Goal: Task Accomplishment & Management: Manage account settings

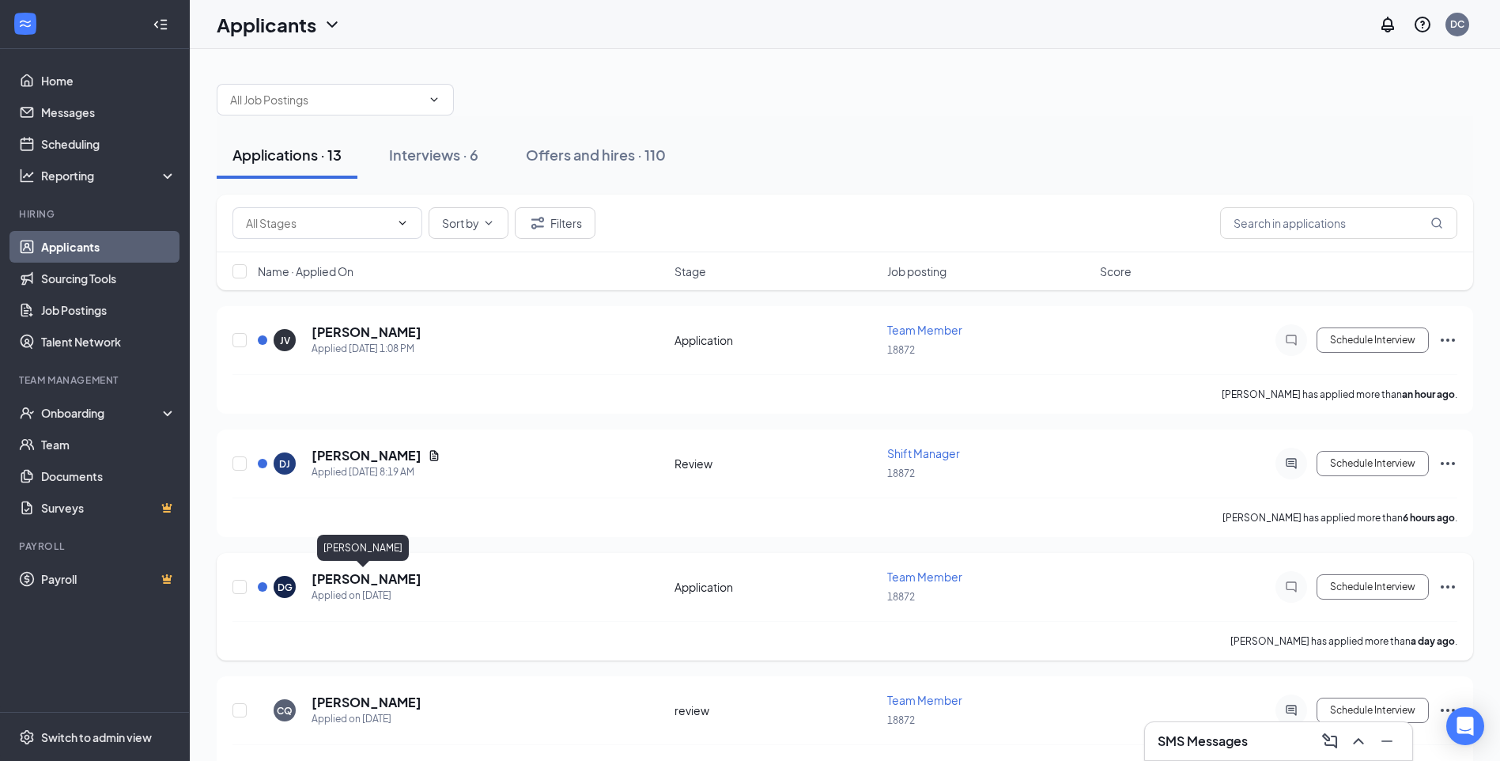
click at [356, 576] on h5 "[PERSON_NAME]" at bounding box center [366, 578] width 110 height 17
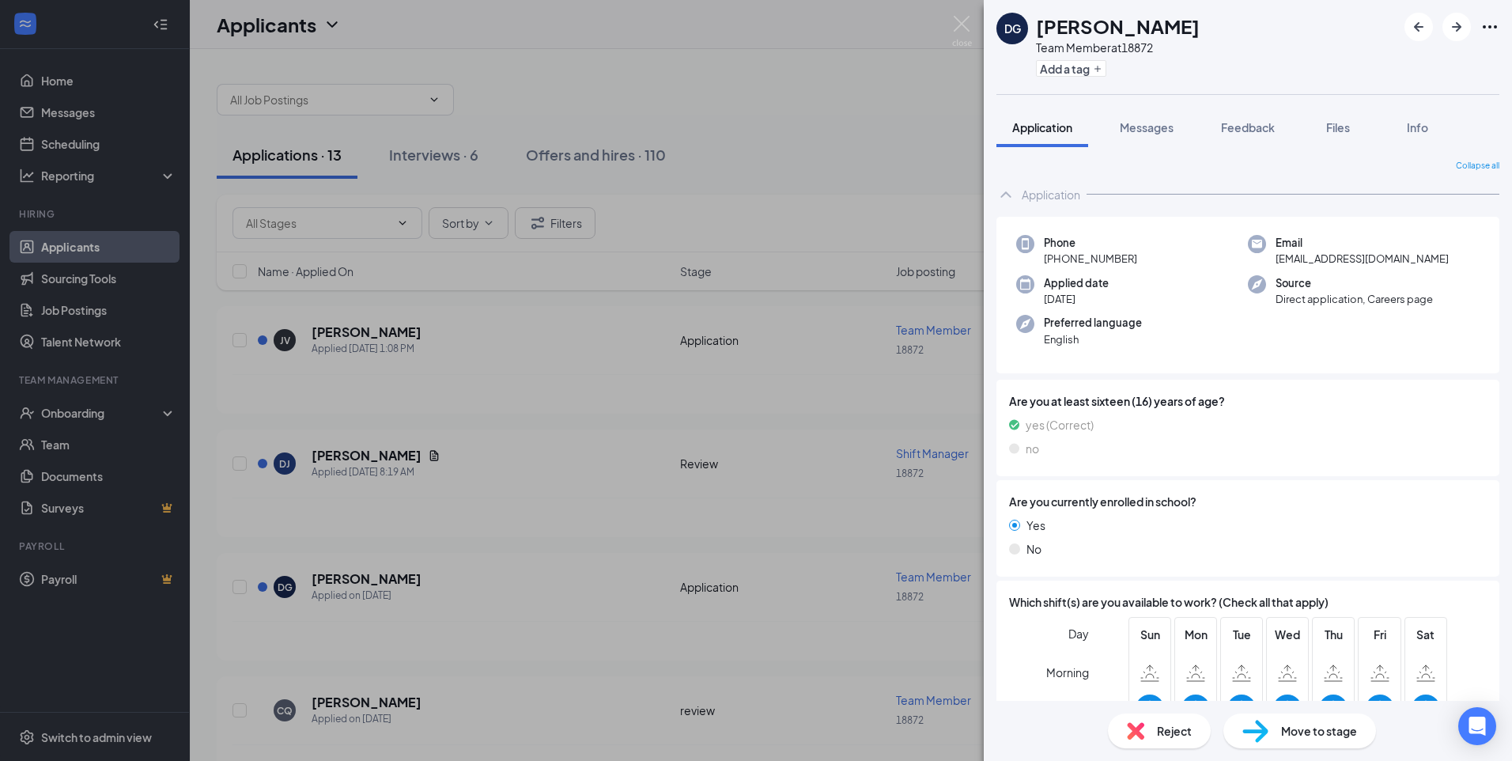
click at [587, 426] on div "DG [PERSON_NAME] Team Member at 18872 Add a tag Application Messages Feedback F…" at bounding box center [756, 380] width 1512 height 761
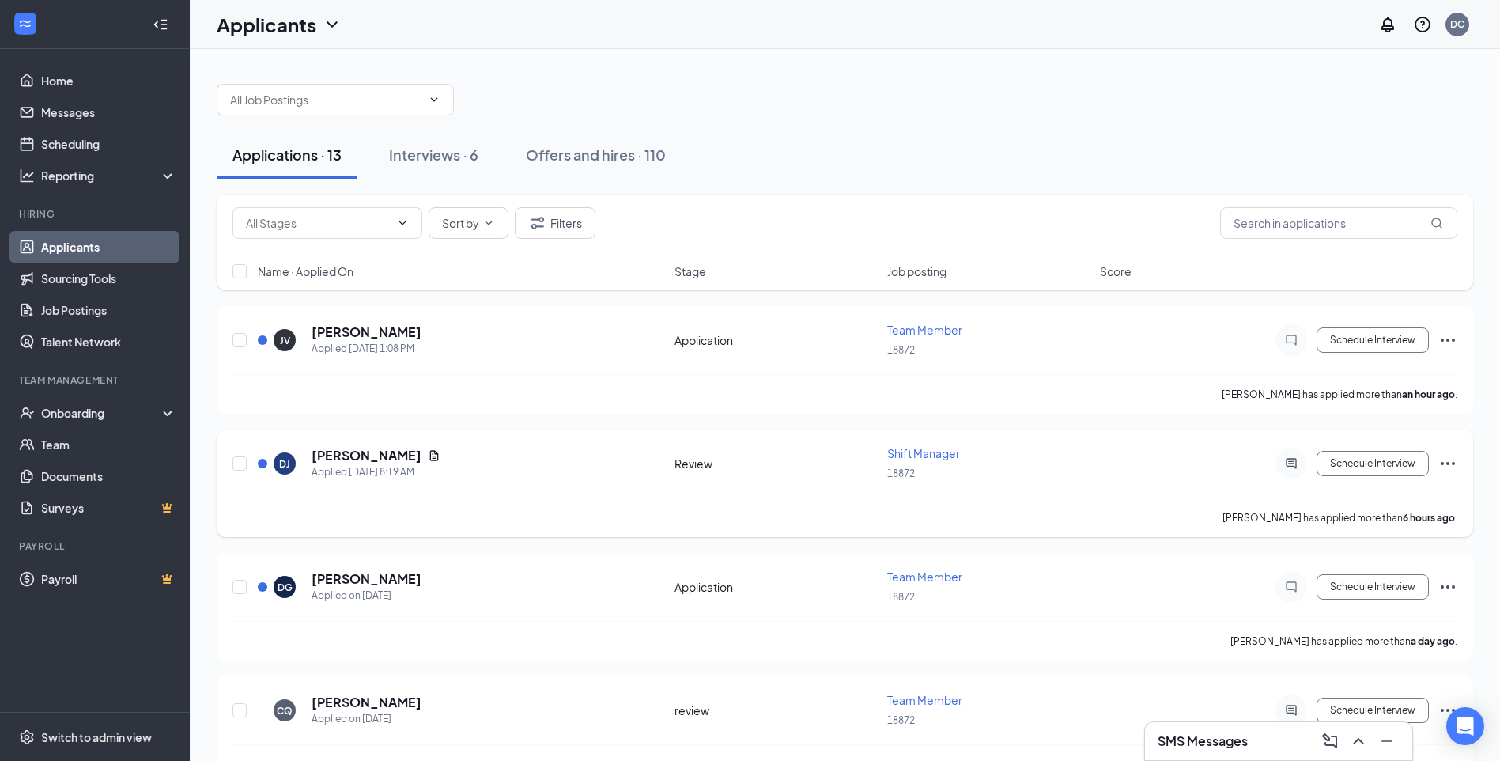
click at [436, 453] on icon "Document" at bounding box center [434, 455] width 13 height 13
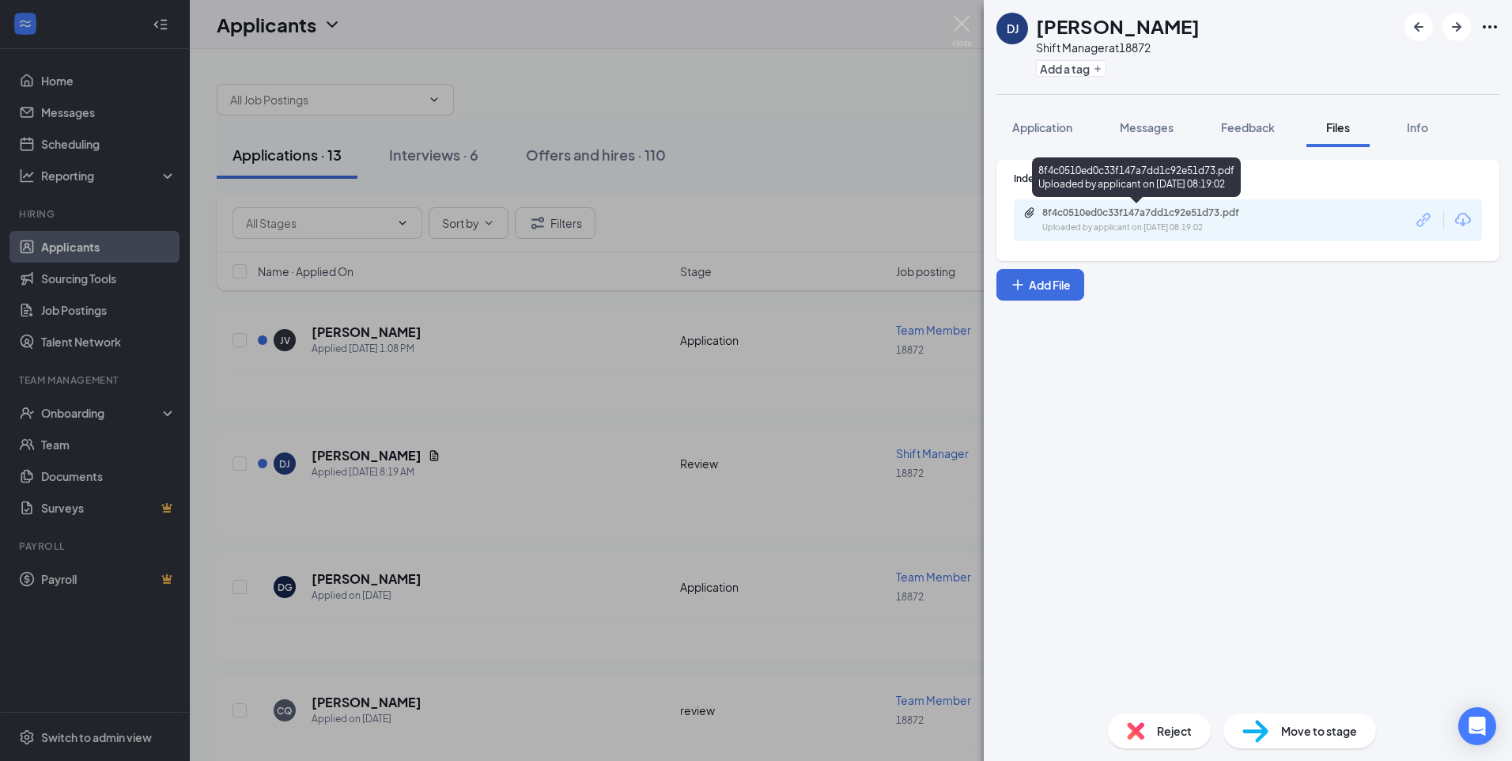
click at [1114, 217] on div "8f4c0510ed0c33f147a7dd1c92e51d73.pdf" at bounding box center [1152, 212] width 221 height 13
click at [573, 368] on div "DJ [PERSON_NAME] Shift Manager at 18872 Add a tag Application Messages Feedback…" at bounding box center [756, 380] width 1512 height 761
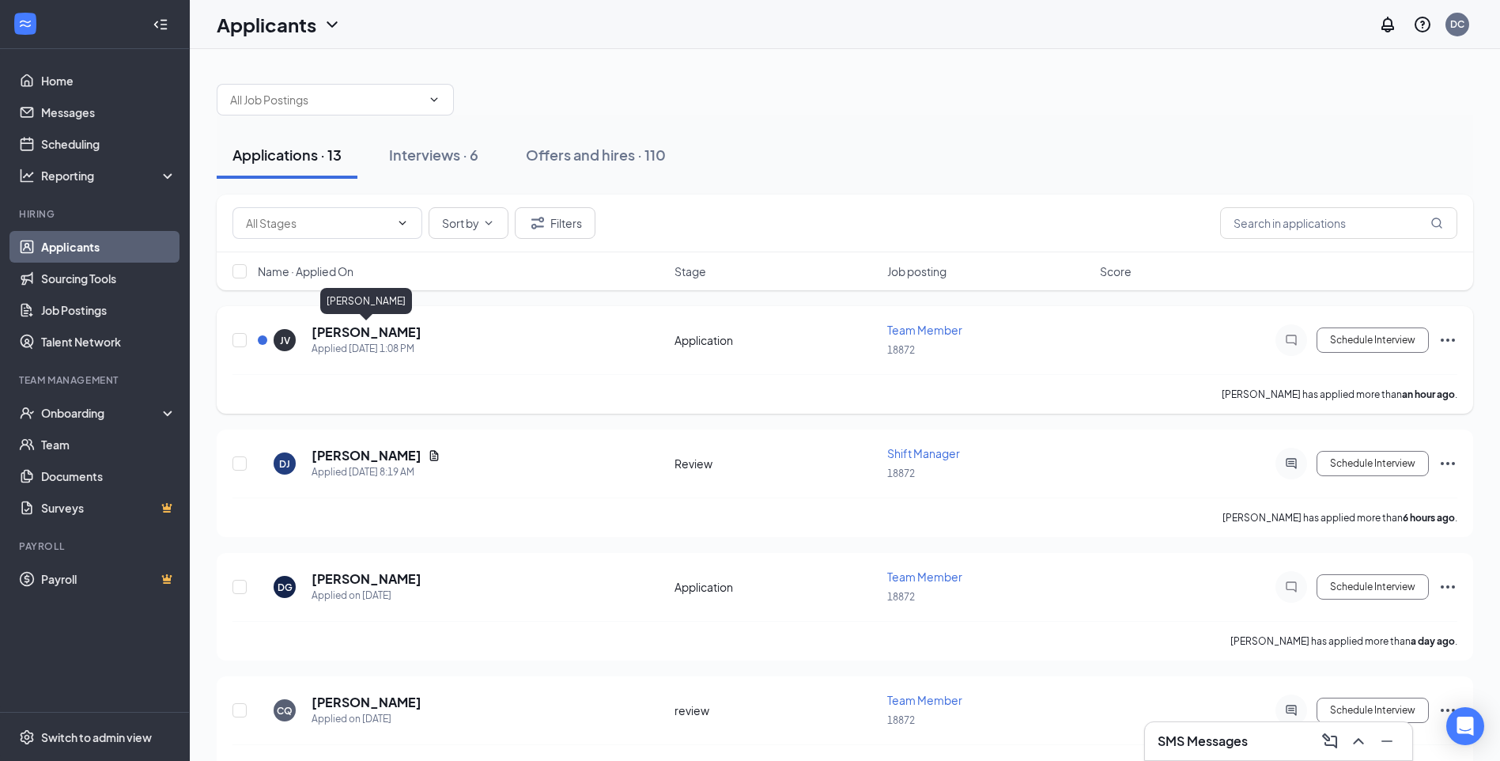
click at [371, 328] on h5 "[PERSON_NAME]" at bounding box center [366, 331] width 110 height 17
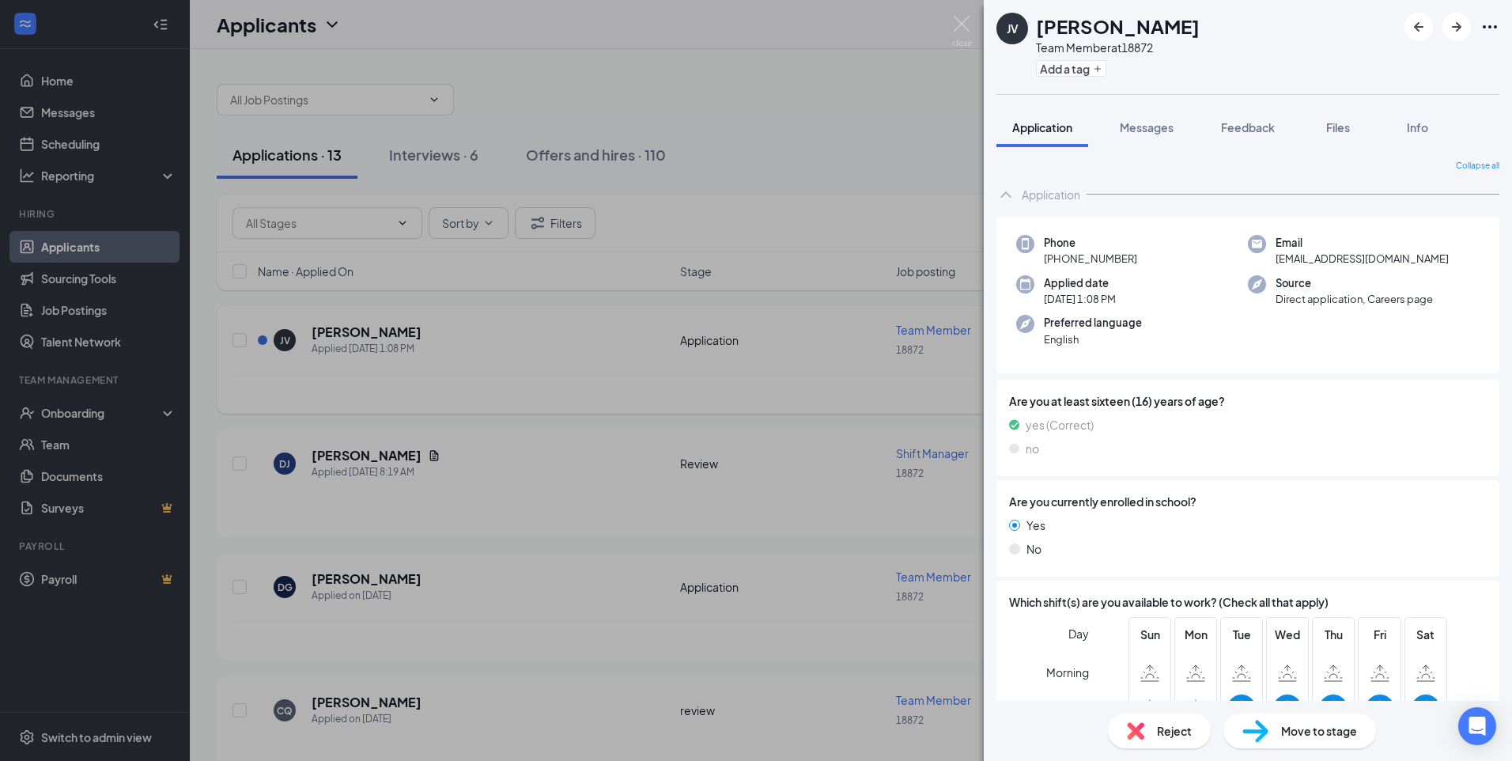
drag, startPoint x: 663, startPoint y: 446, endPoint x: 699, endPoint y: 383, distance: 71.9
click at [664, 444] on div "JV [PERSON_NAME] Team Member at 18872 Add a tag Application Messages Feedback F…" at bounding box center [756, 380] width 1512 height 761
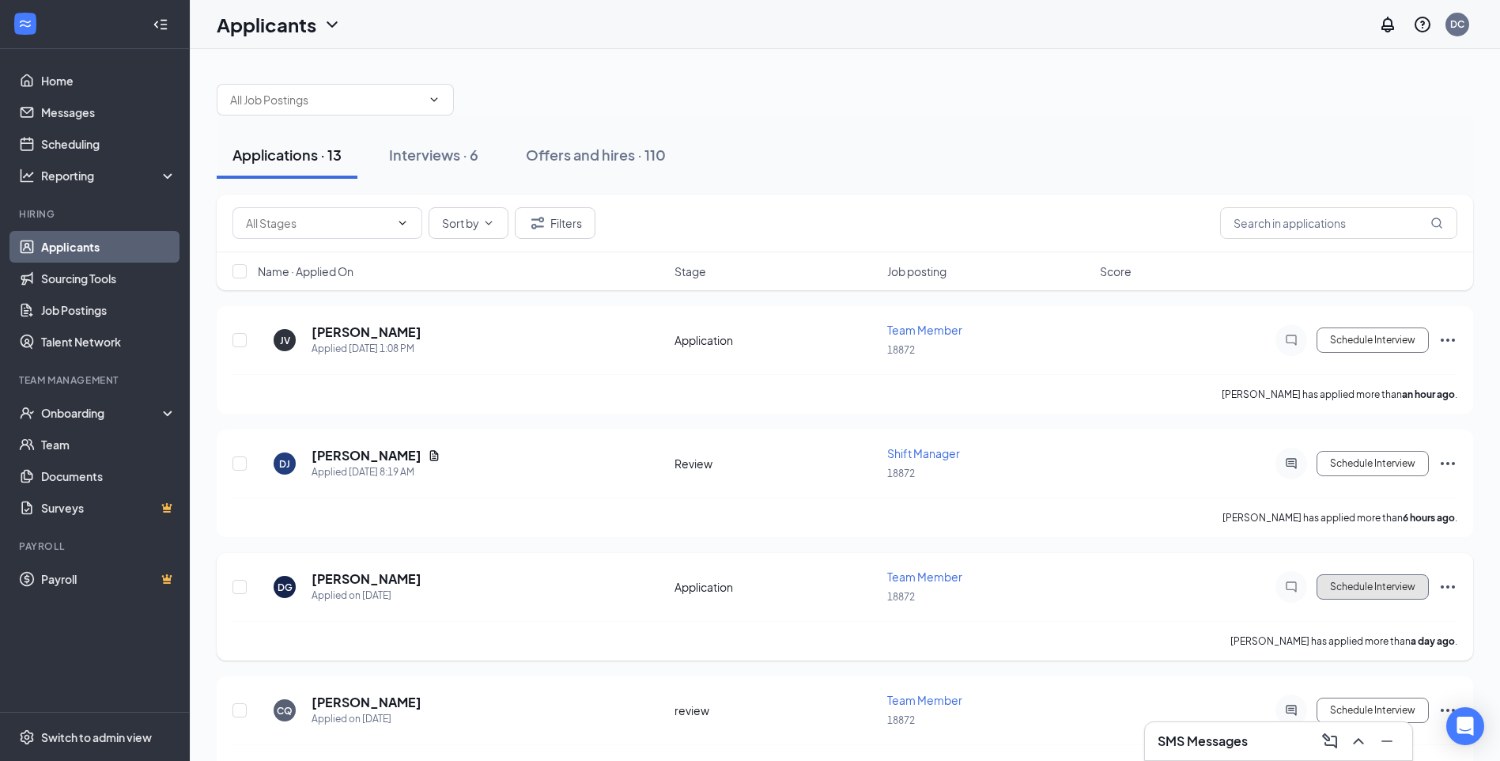
click at [1349, 592] on button "Schedule Interview" at bounding box center [1372, 586] width 112 height 25
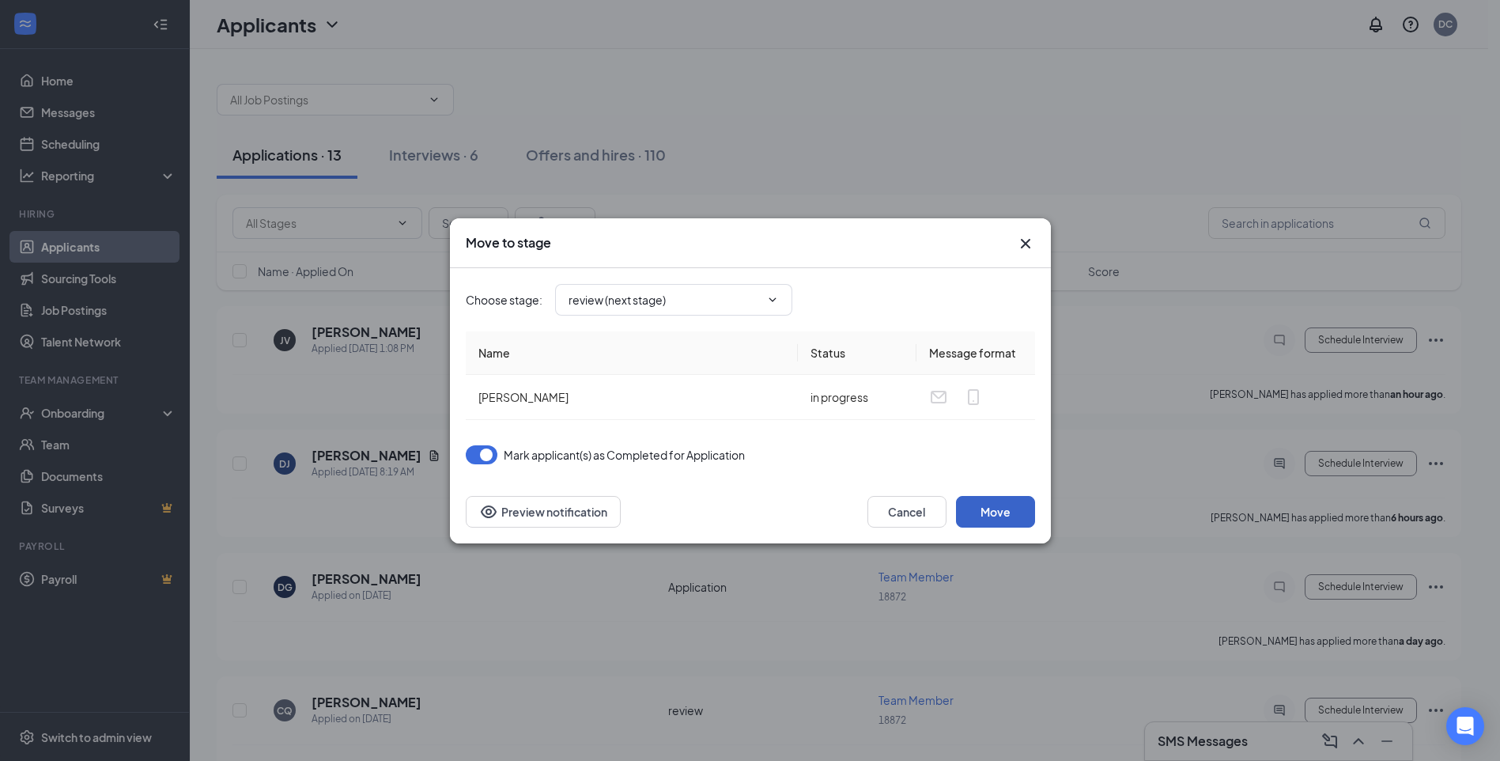
click at [978, 514] on button "Move" at bounding box center [995, 512] width 79 height 32
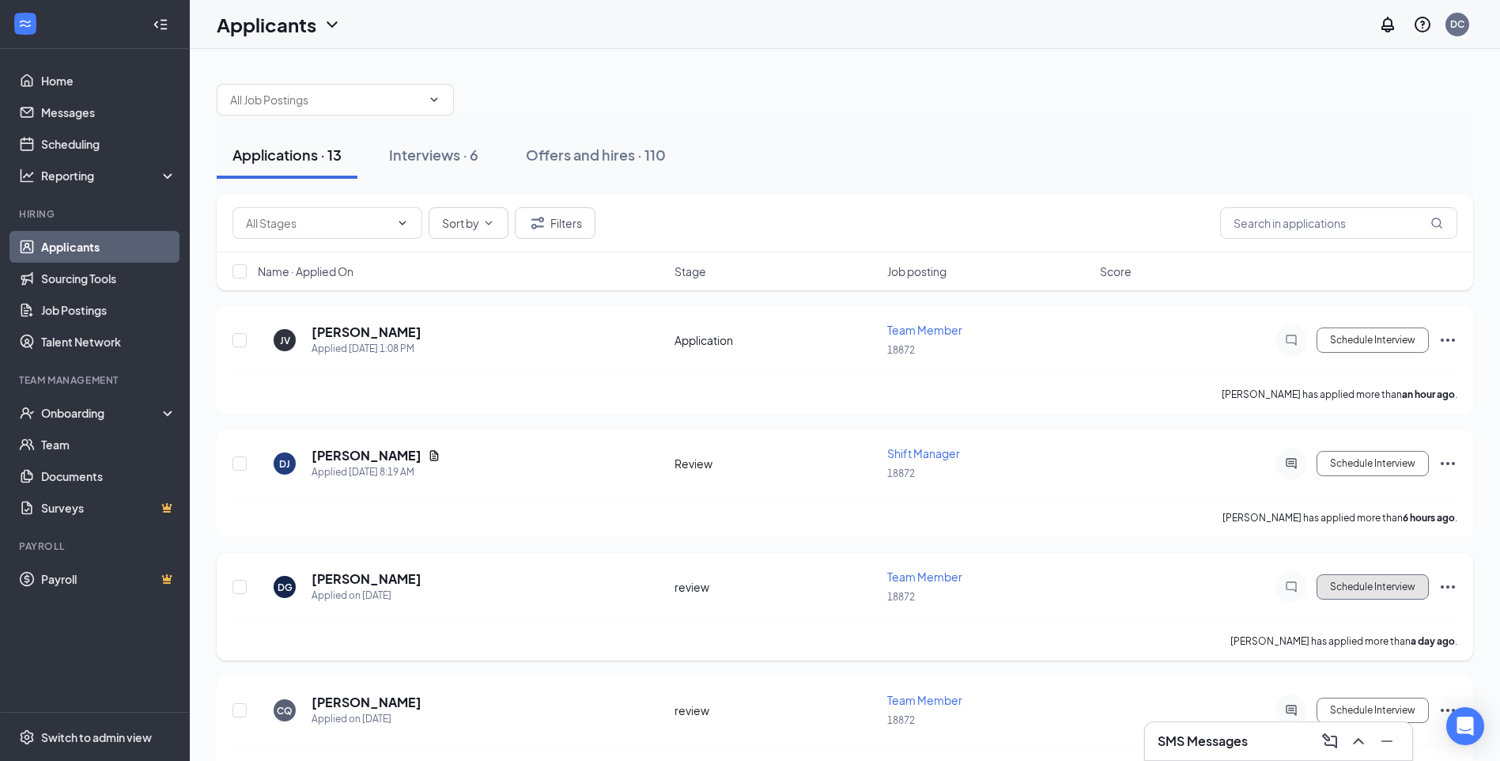
click at [1353, 585] on button "Schedule Interview" at bounding box center [1372, 586] width 112 height 25
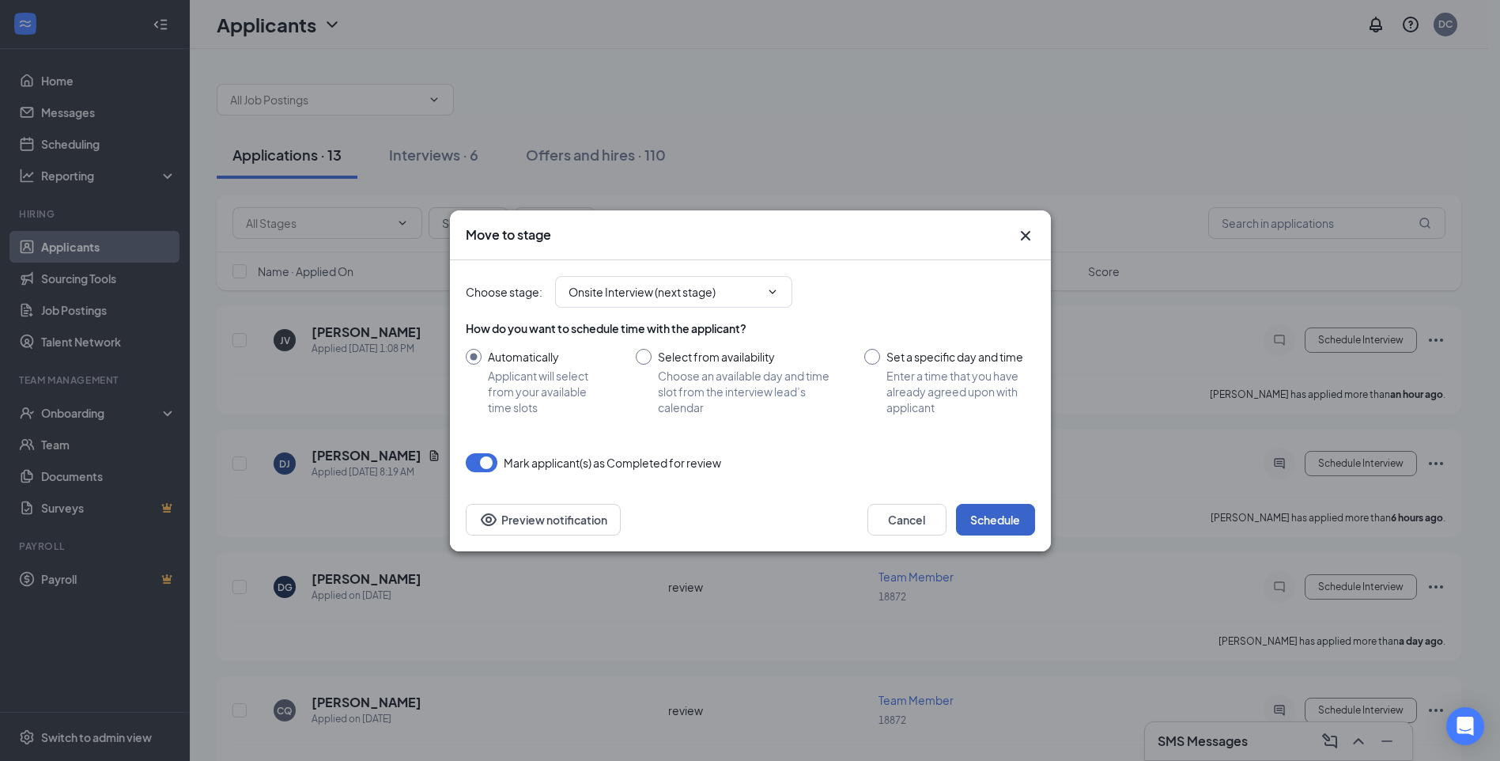
click at [1000, 522] on button "Schedule" at bounding box center [995, 520] width 79 height 32
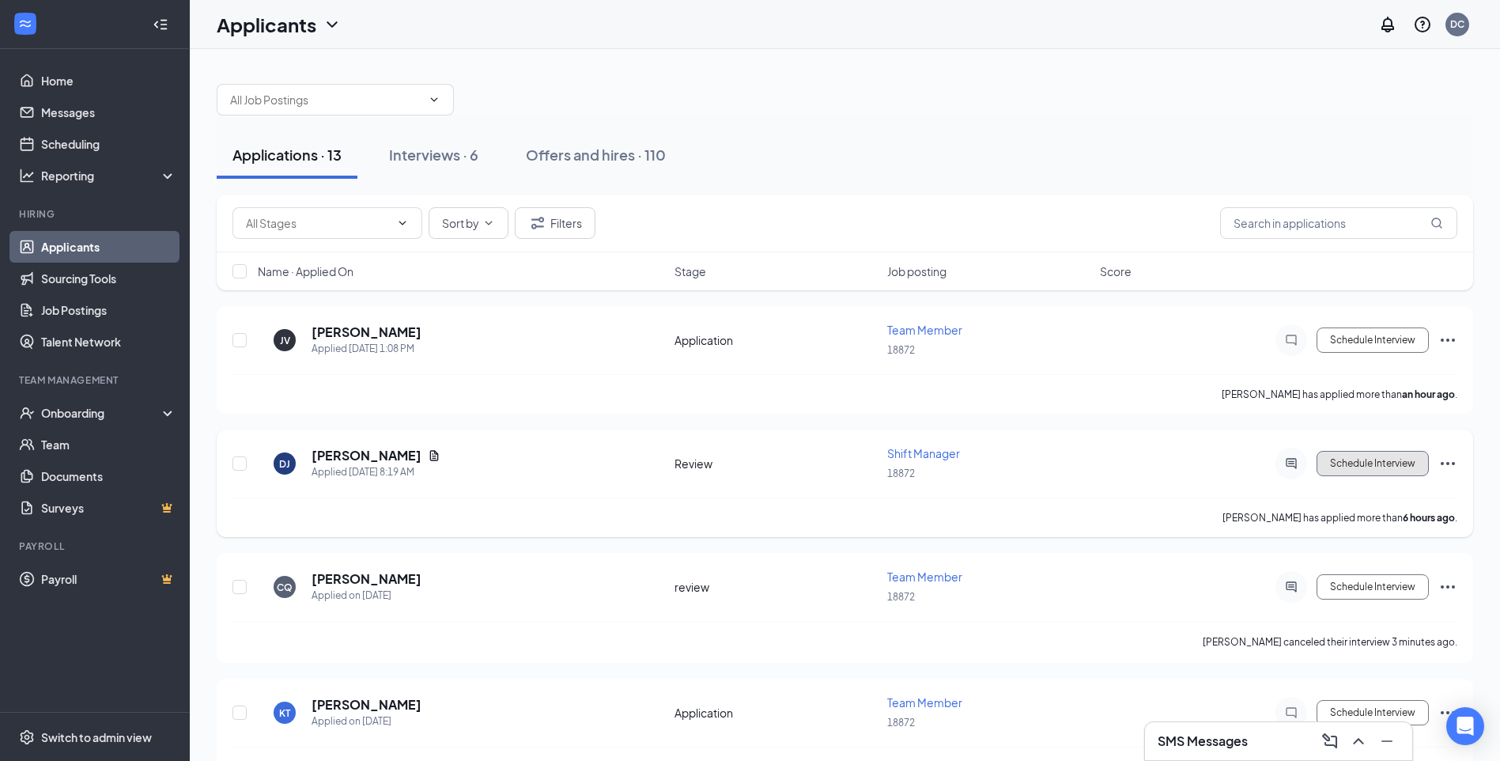
click at [1366, 459] on button "Schedule Interview" at bounding box center [1372, 463] width 112 height 25
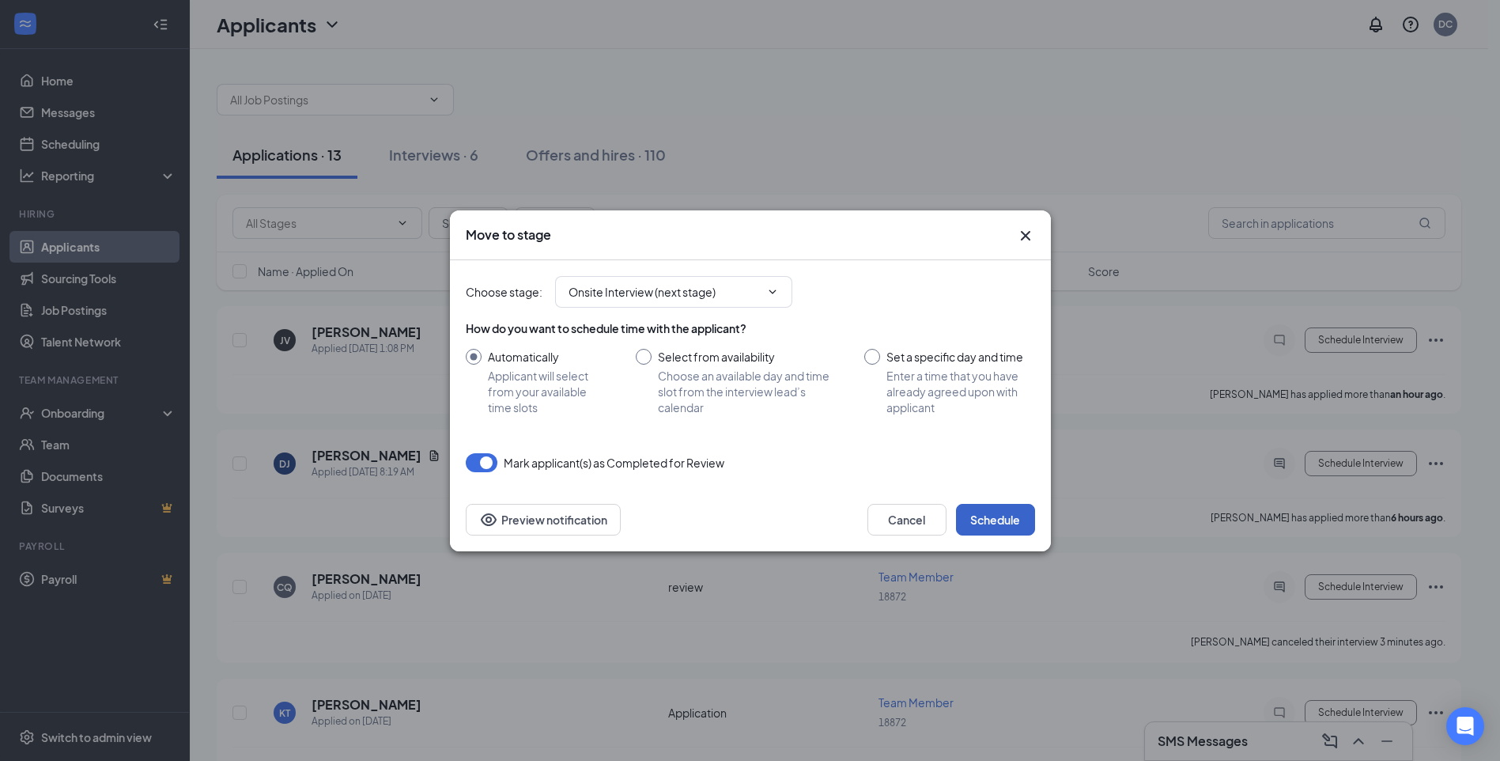
click at [993, 504] on button "Schedule" at bounding box center [995, 520] width 79 height 32
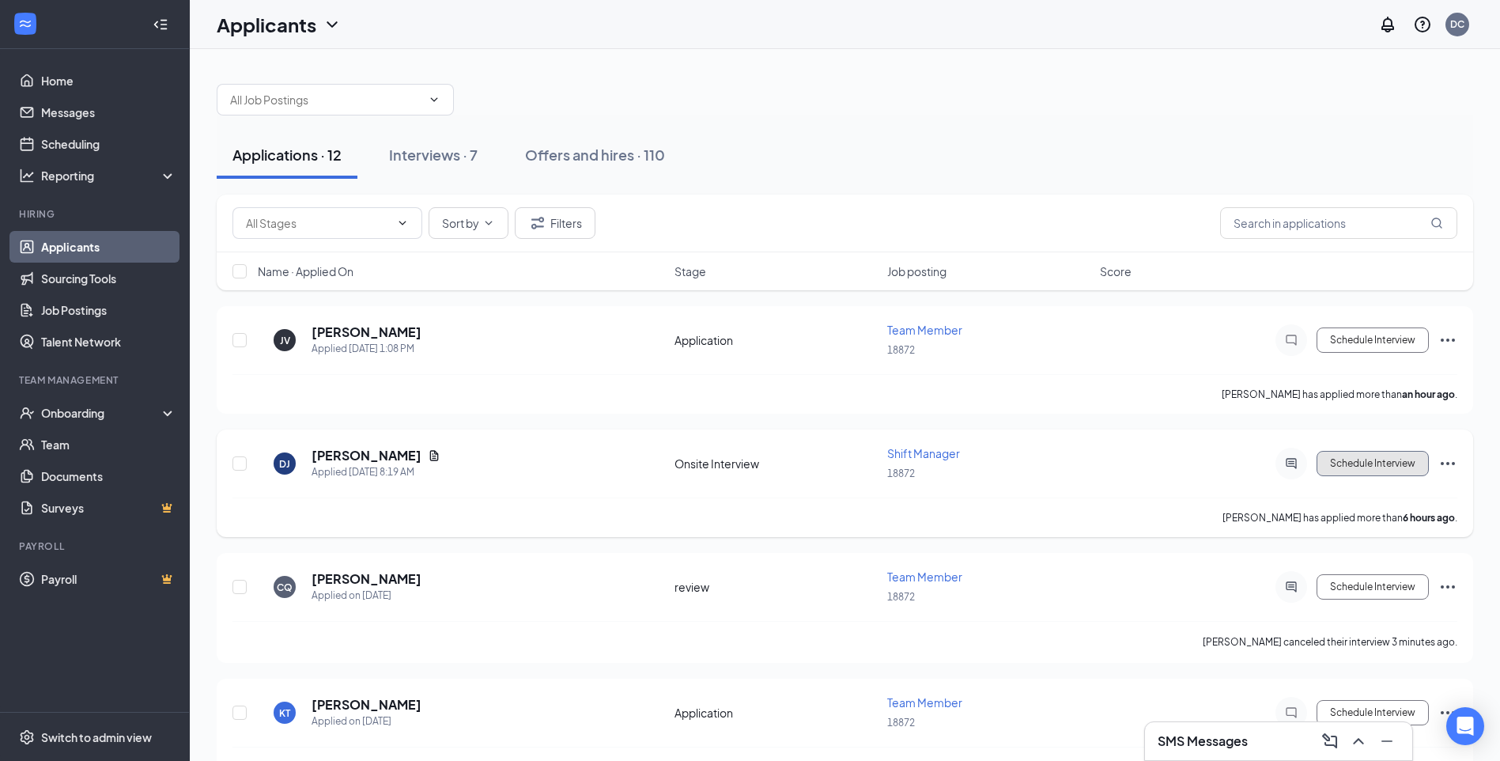
click at [1366, 466] on button "Schedule Interview" at bounding box center [1372, 463] width 112 height 25
type input "Hiring Complete (final stage)"
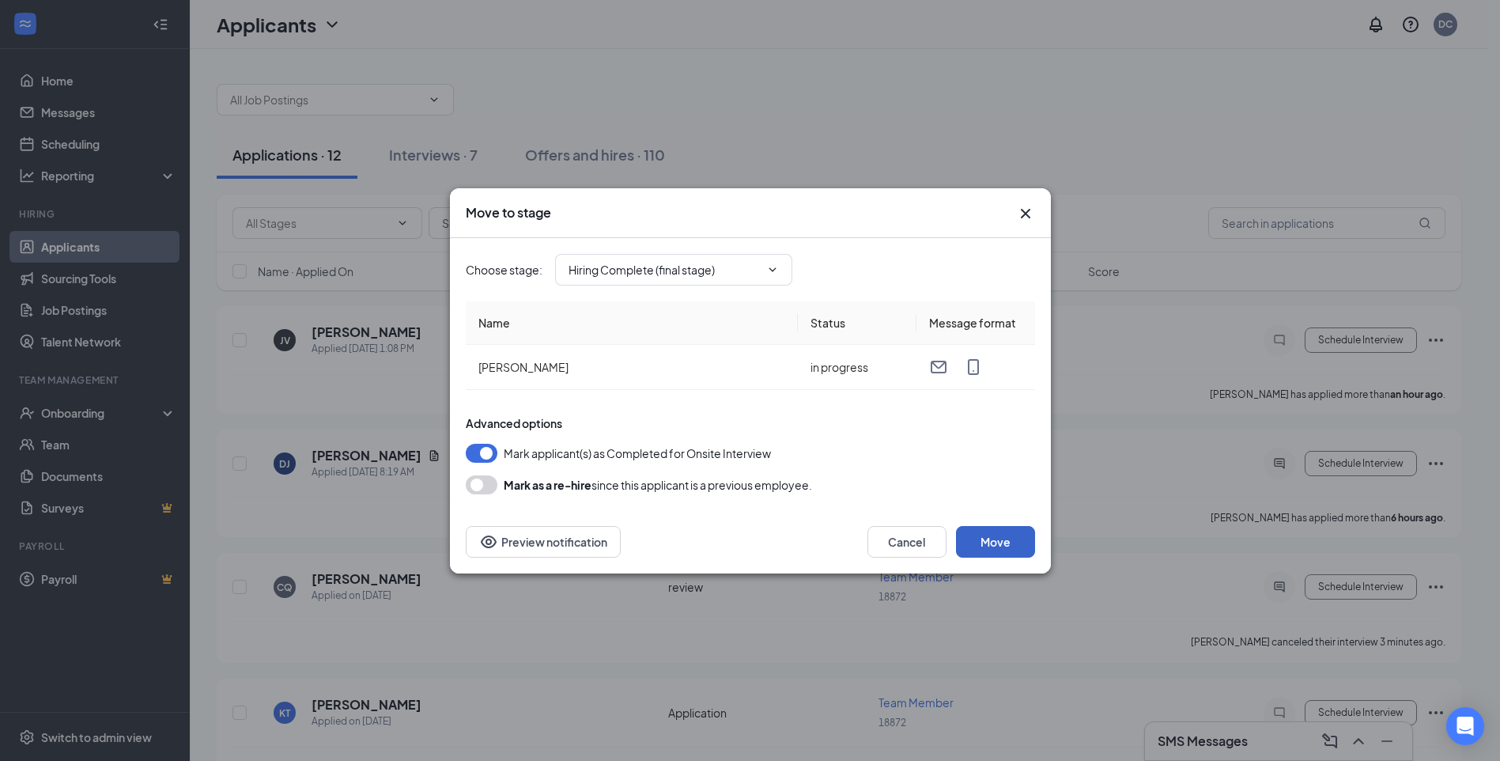
click at [1003, 549] on button "Move" at bounding box center [995, 542] width 79 height 32
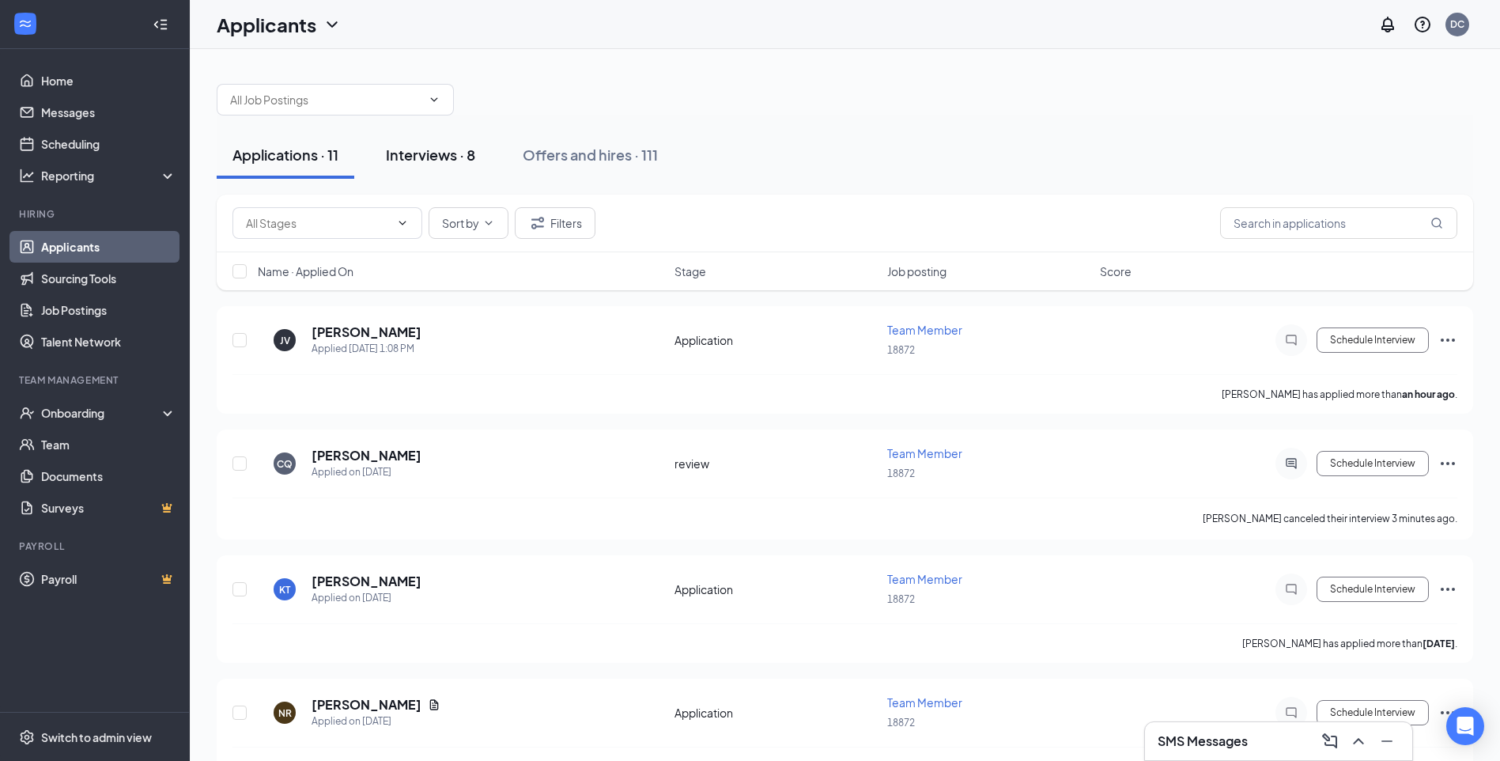
click at [425, 151] on div "Interviews · 8" at bounding box center [430, 155] width 89 height 20
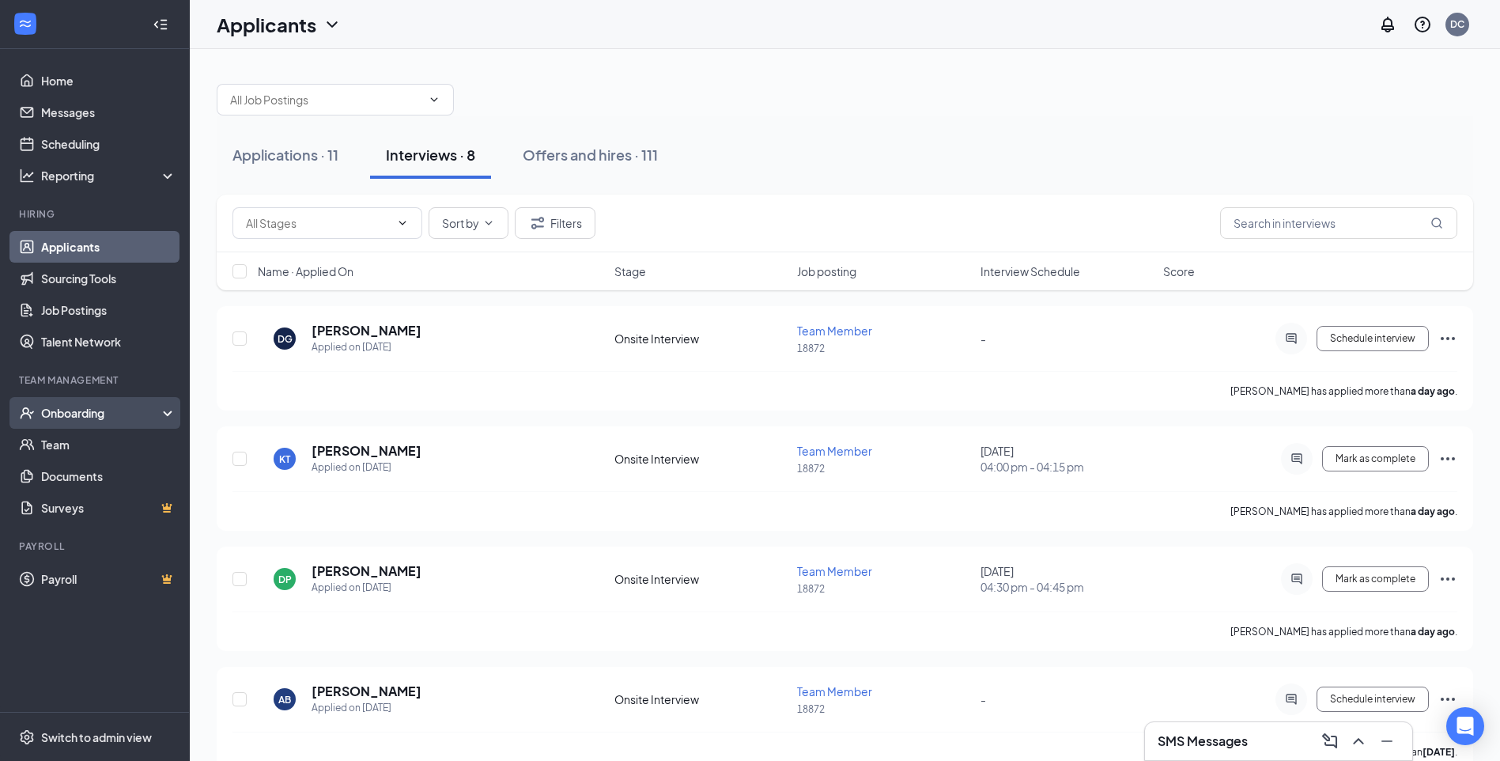
click at [82, 417] on div "Onboarding" at bounding box center [102, 413] width 122 height 16
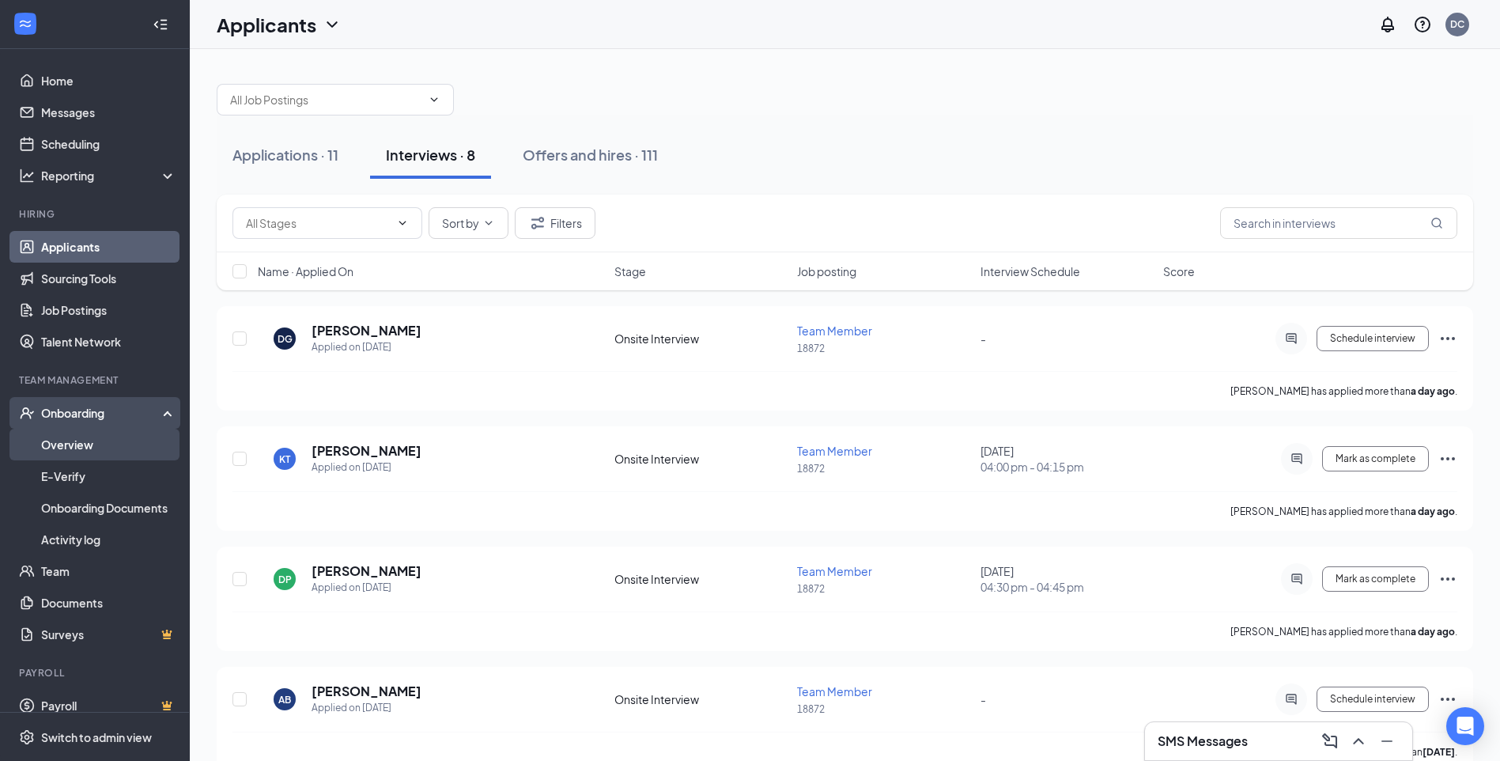
click at [81, 442] on link "Overview" at bounding box center [108, 444] width 135 height 32
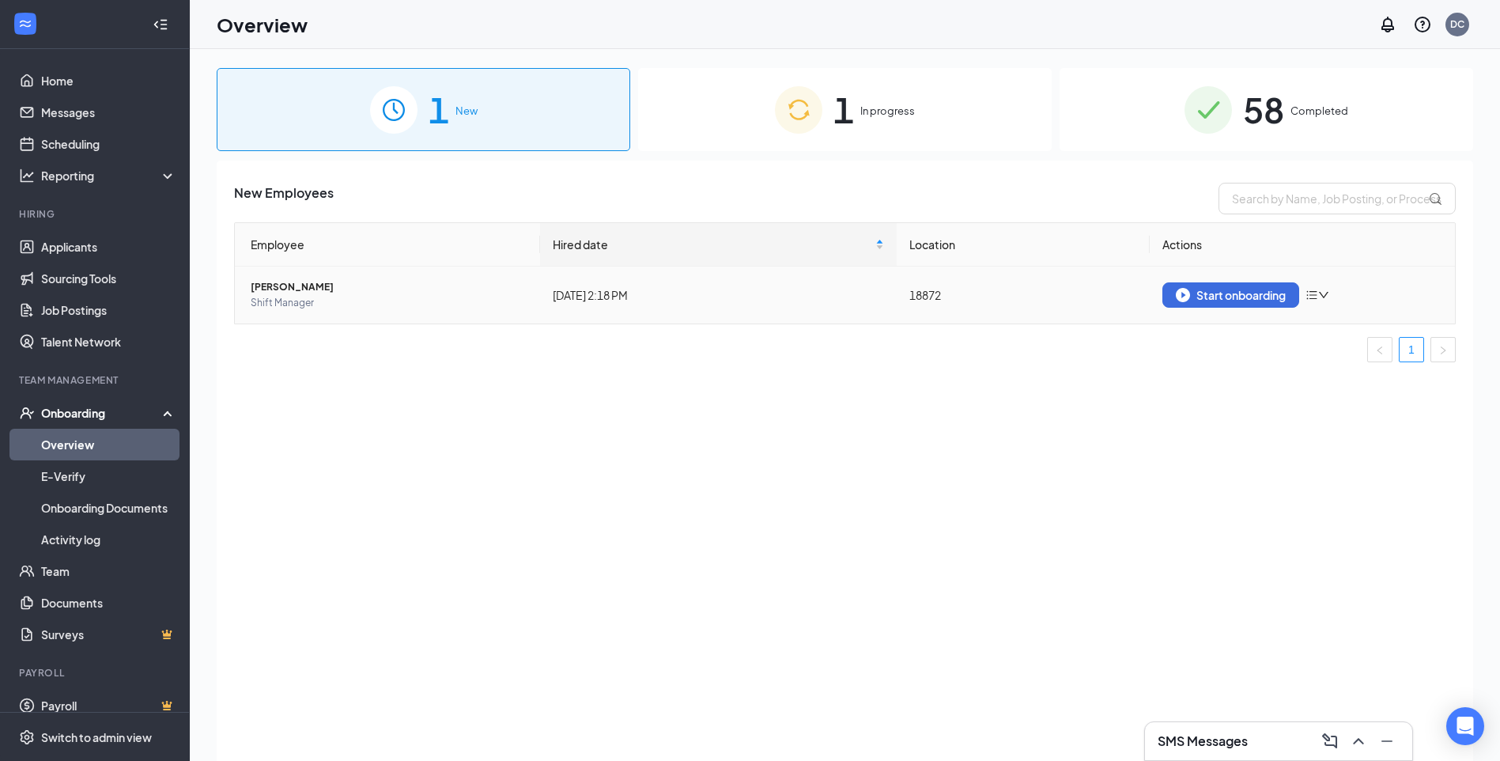
click at [1318, 296] on icon "bars" at bounding box center [1311, 295] width 13 height 13
click at [1314, 296] on icon "bars" at bounding box center [1311, 295] width 13 height 13
click at [1334, 330] on div "Remove from onboarding" at bounding box center [1401, 328] width 171 height 16
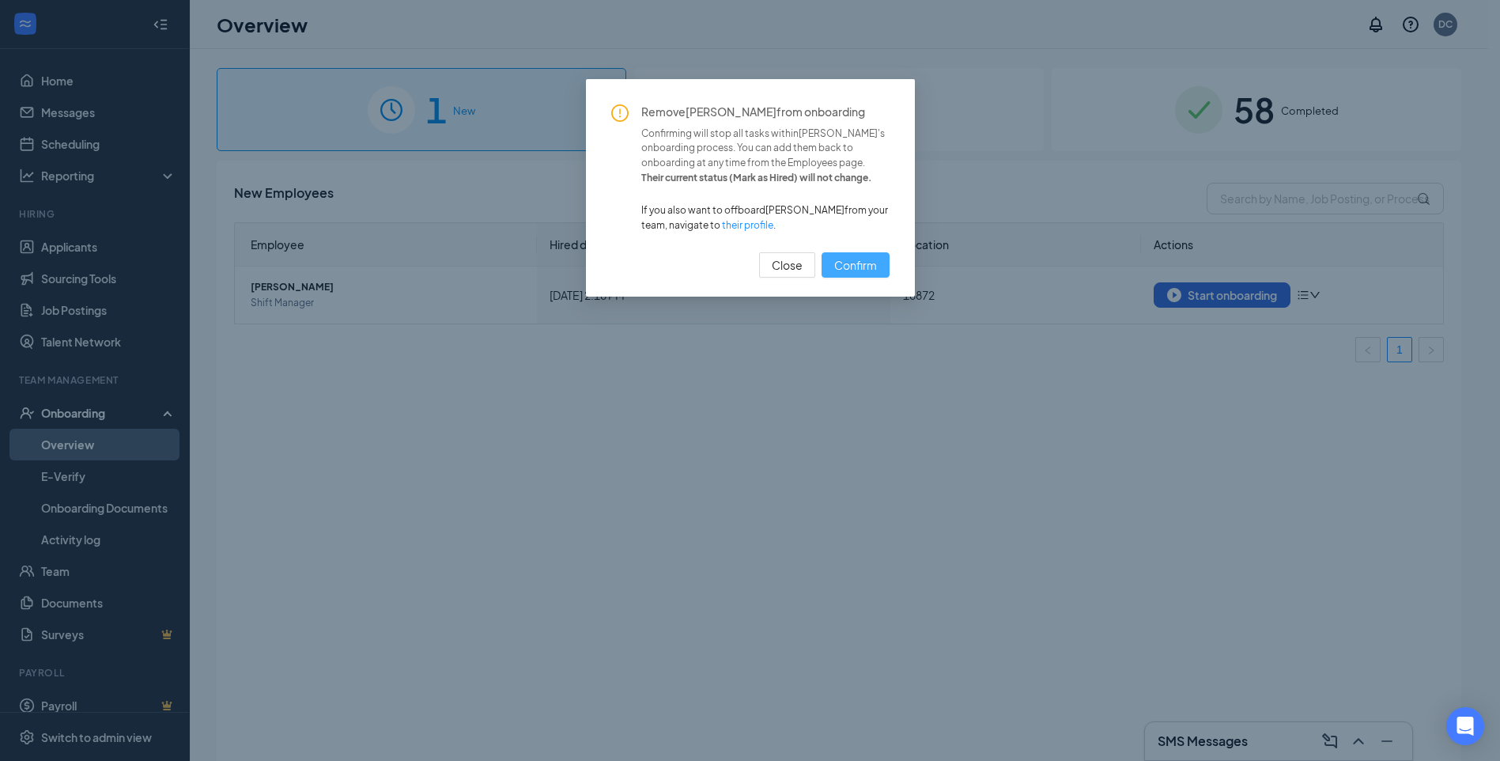
click at [844, 270] on span "Confirm" at bounding box center [855, 264] width 43 height 17
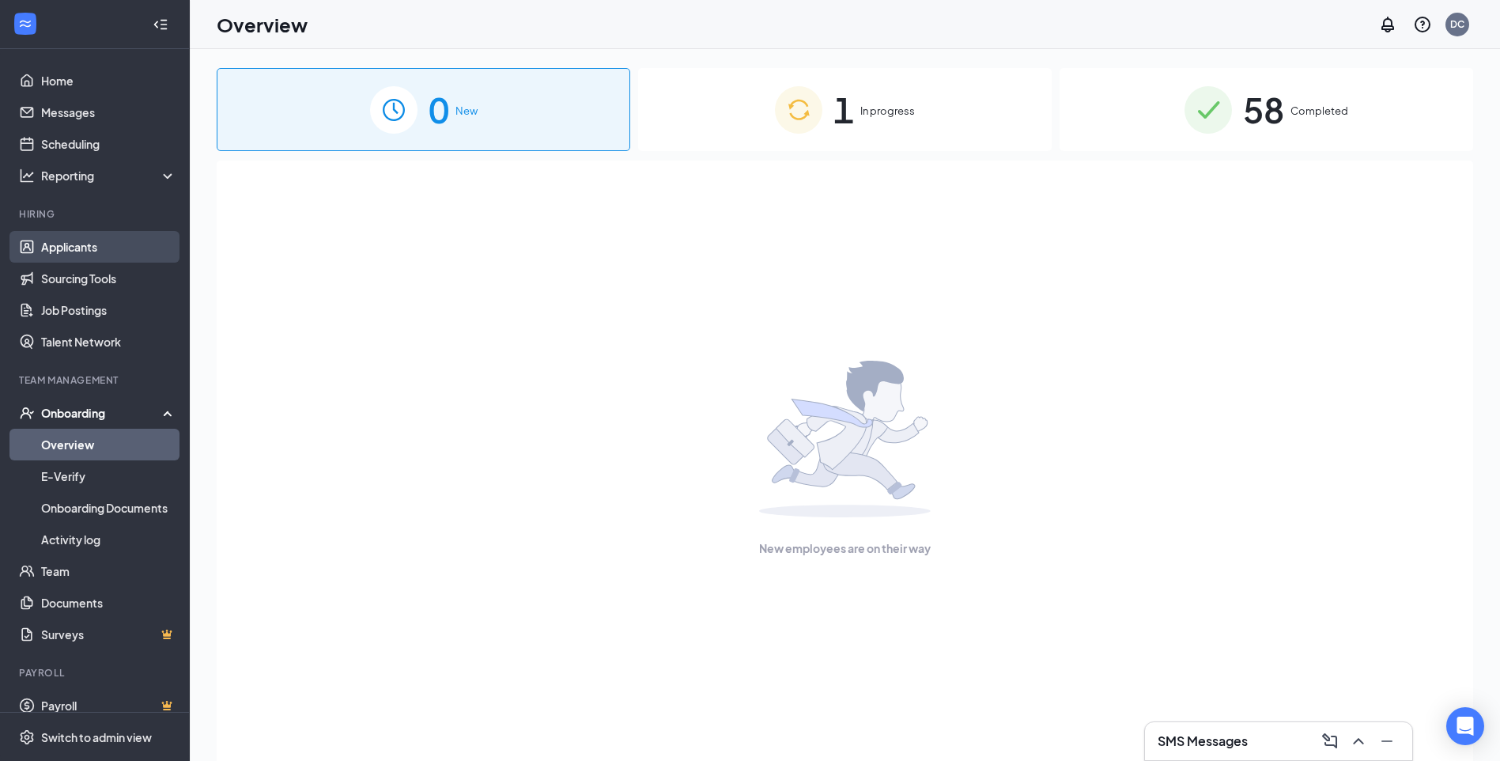
click at [55, 252] on link "Applicants" at bounding box center [108, 247] width 135 height 32
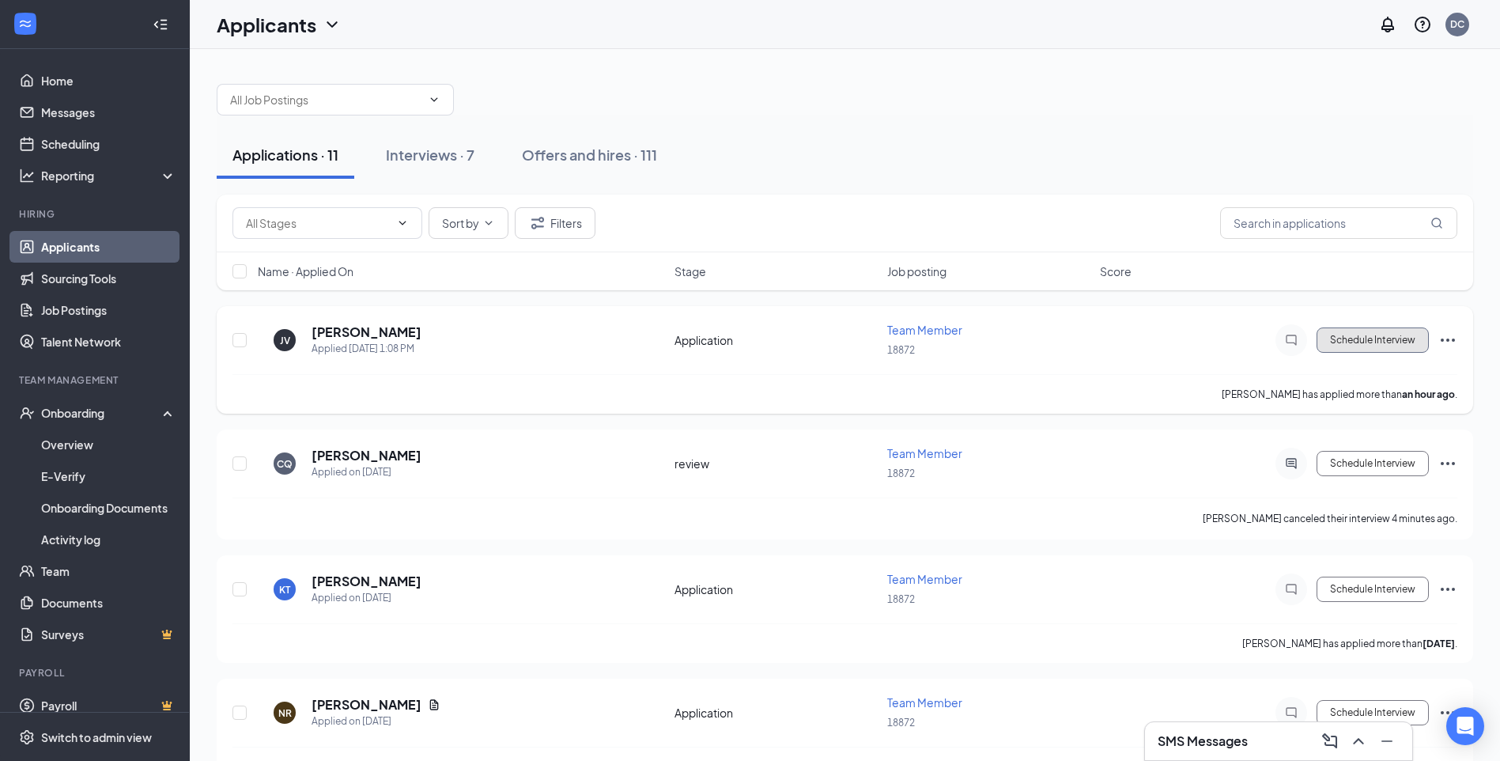
click at [1367, 336] on button "Schedule Interview" at bounding box center [1372, 339] width 112 height 25
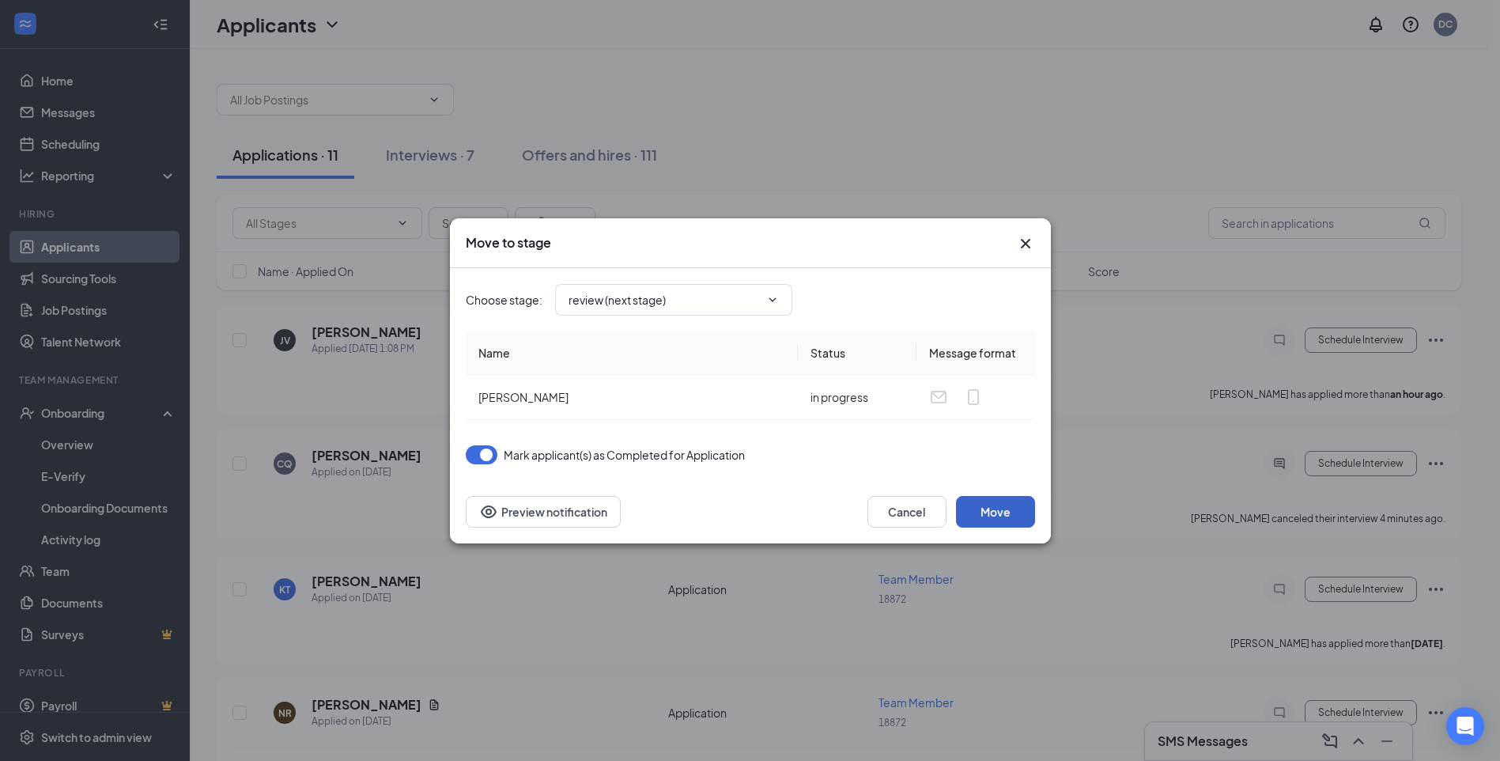
click at [1000, 511] on button "Move" at bounding box center [995, 512] width 79 height 32
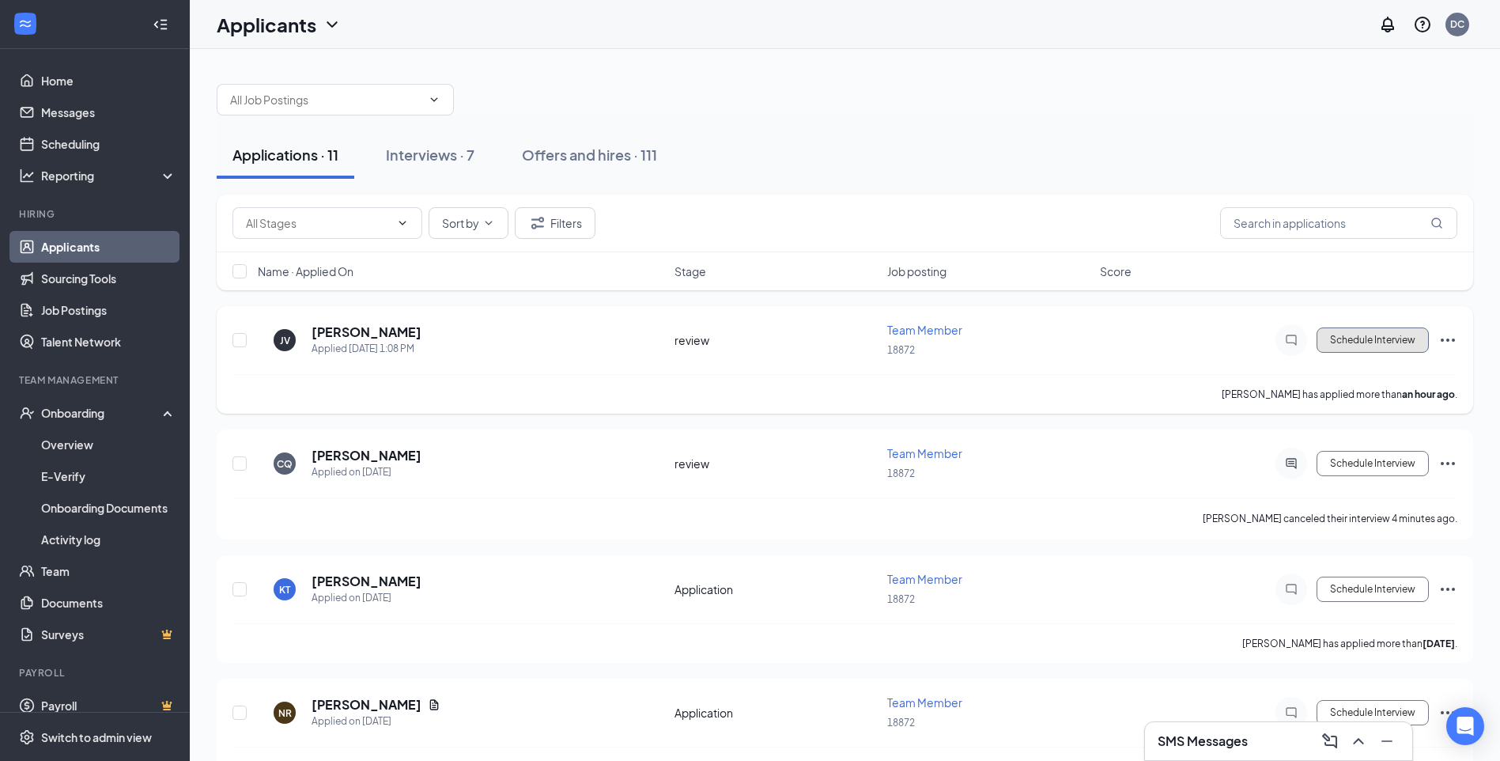
click at [1394, 341] on button "Schedule Interview" at bounding box center [1372, 339] width 112 height 25
type input "Onsite Interview (next stage)"
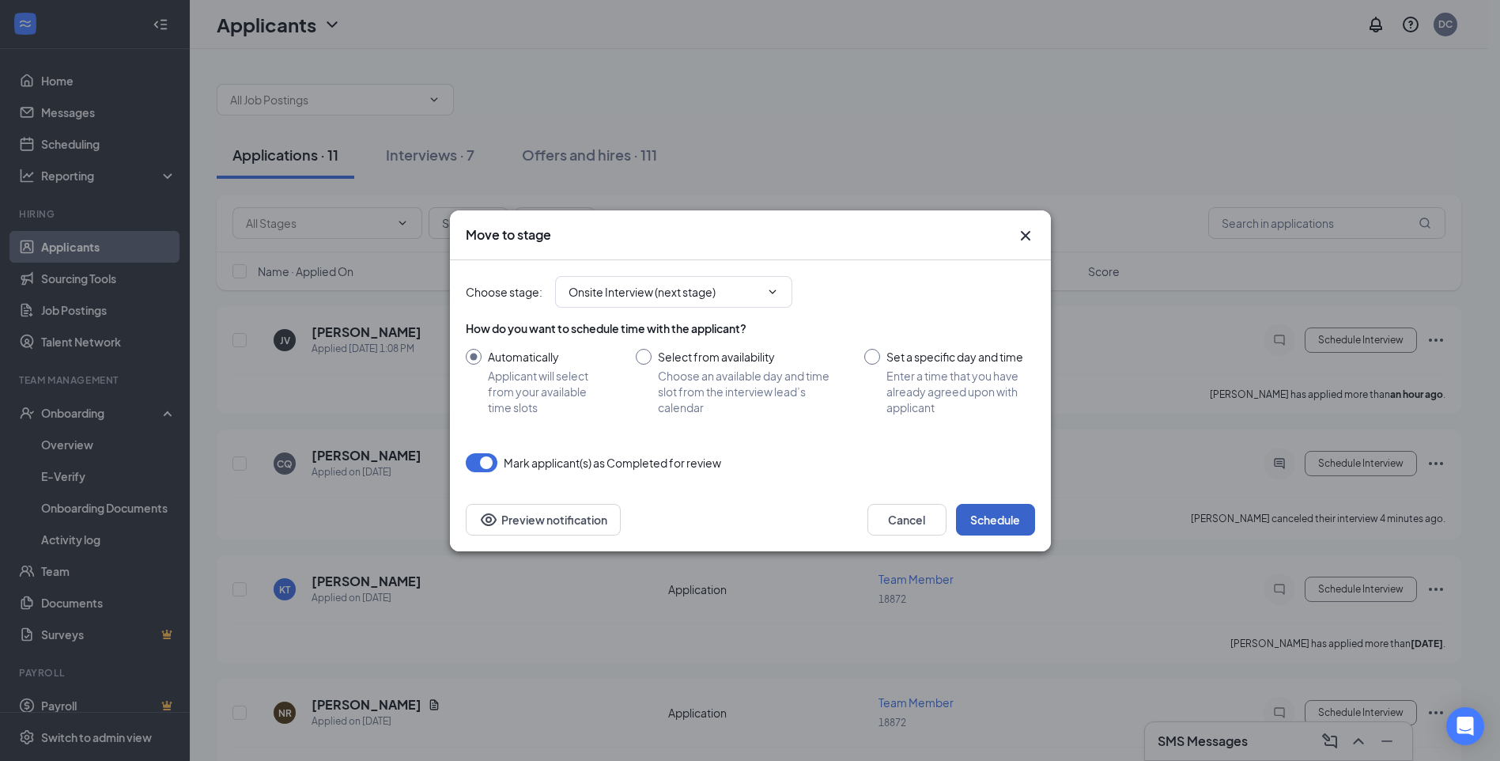
click at [977, 522] on button "Schedule" at bounding box center [995, 520] width 79 height 32
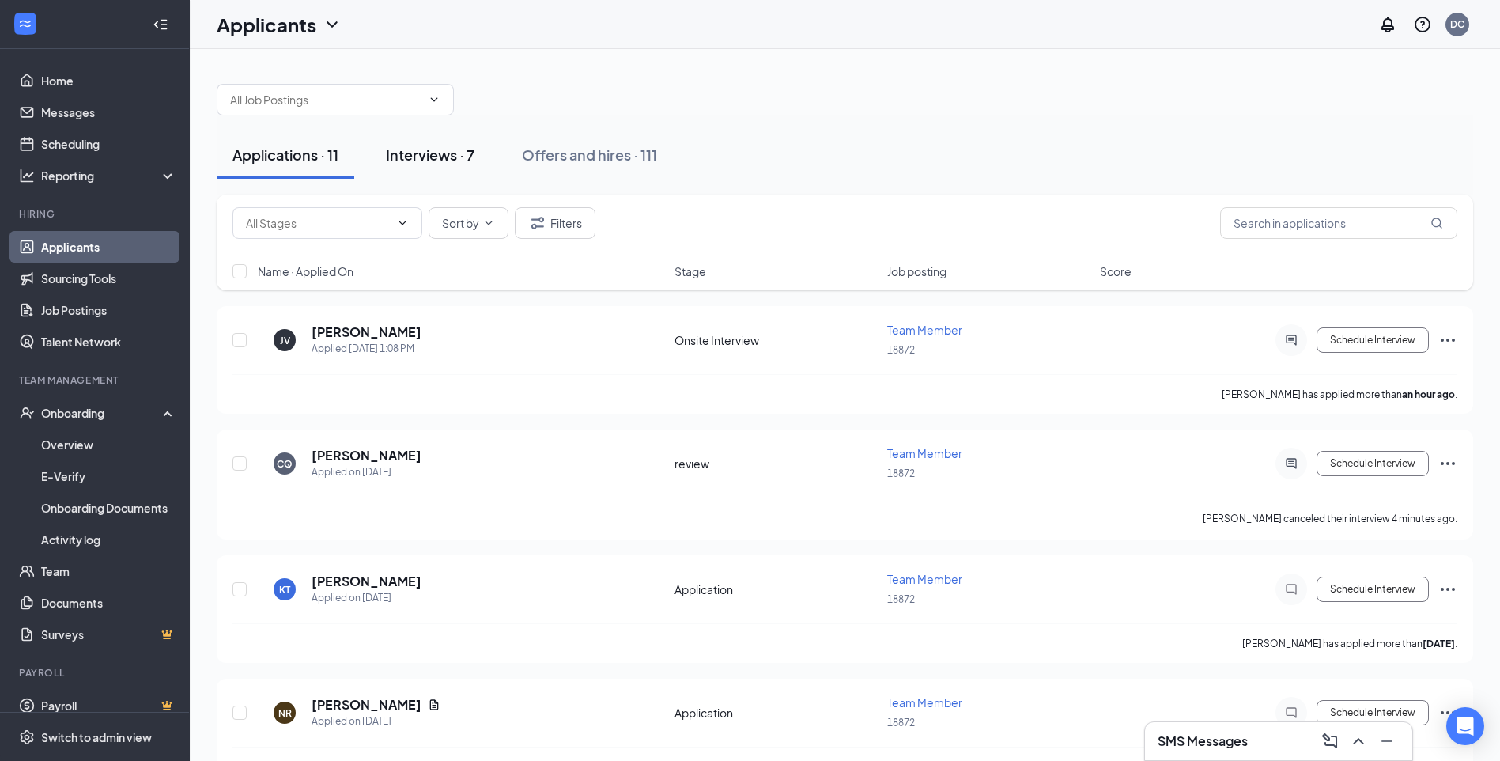
click at [460, 156] on div "Interviews · 7" at bounding box center [430, 155] width 89 height 20
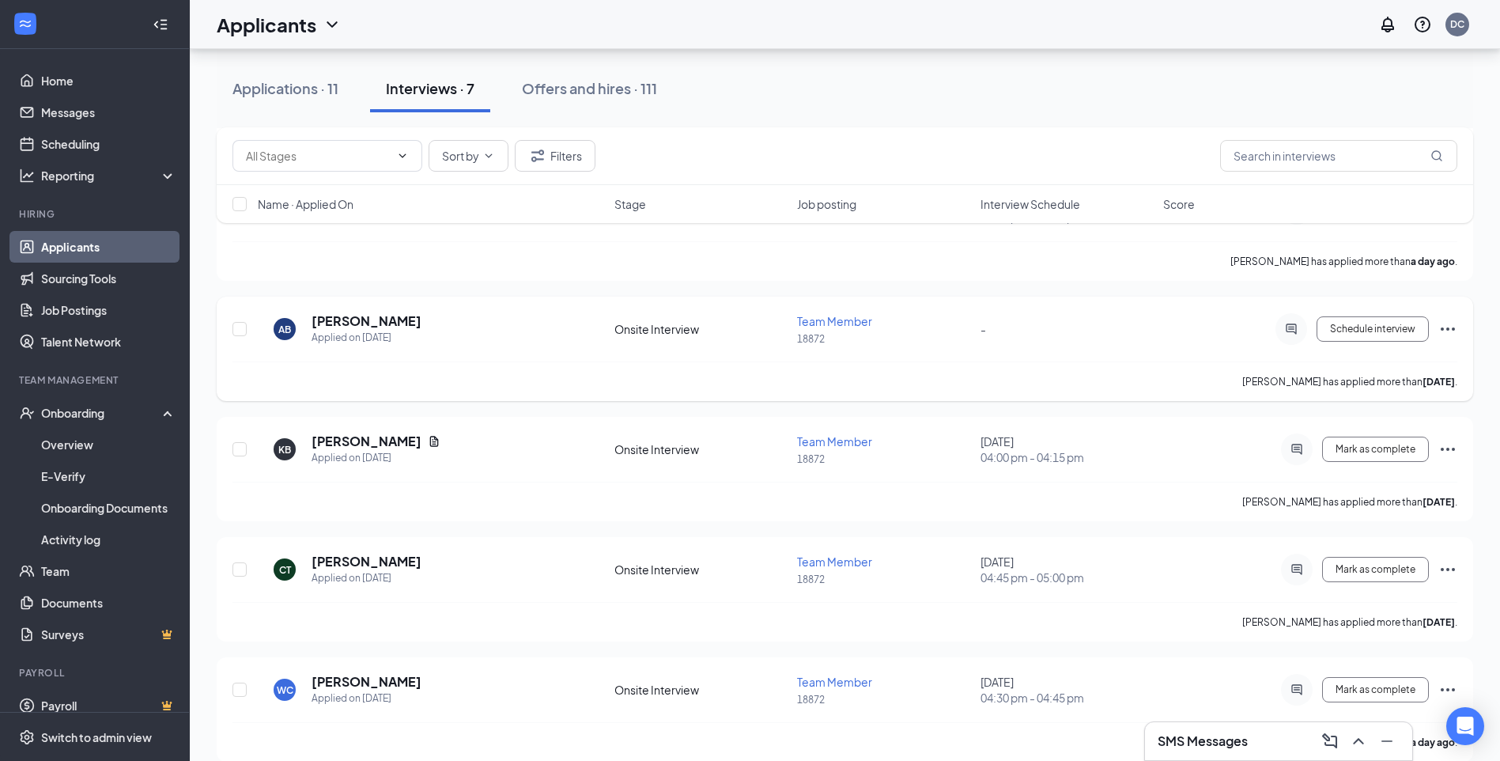
scroll to position [510, 0]
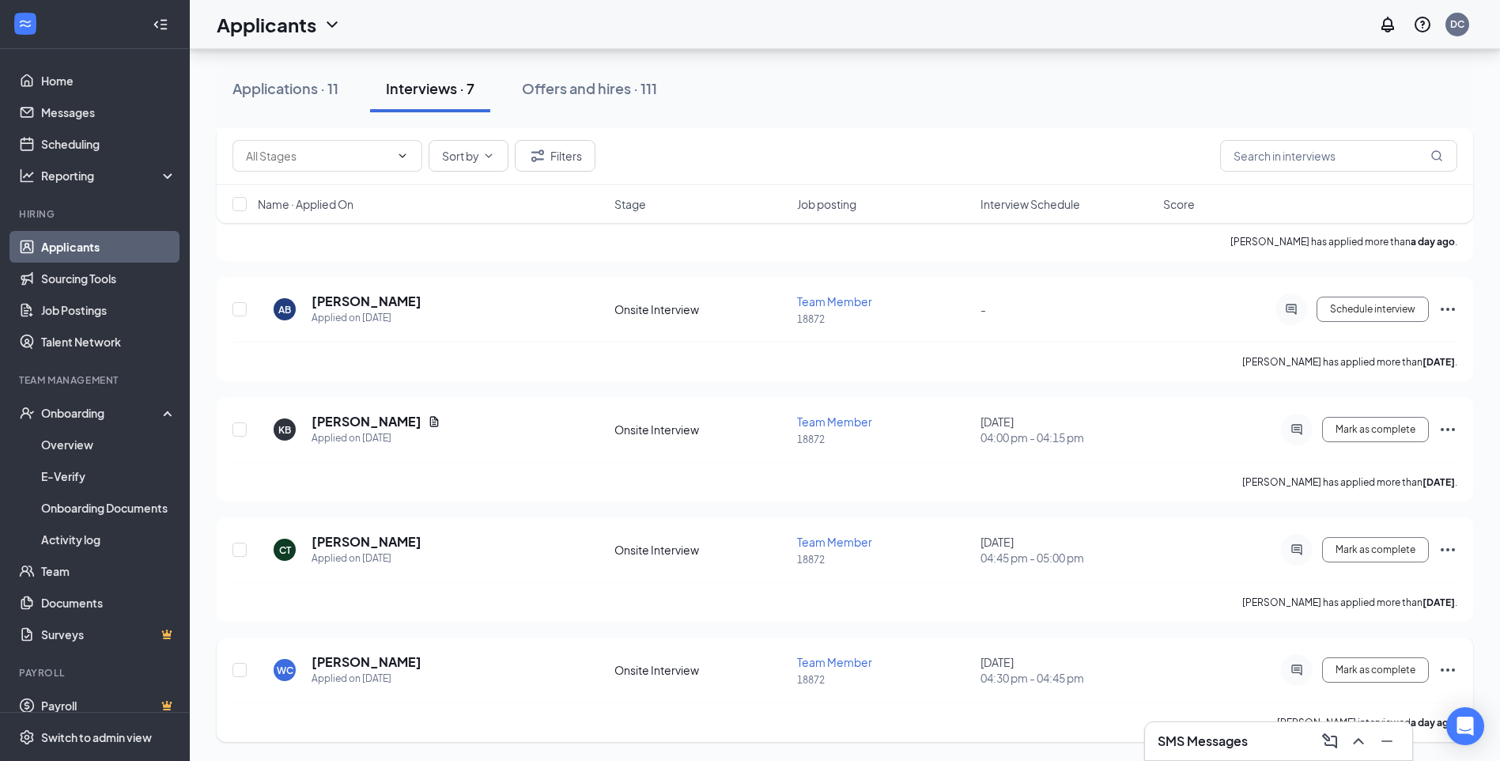
click at [1439, 669] on icon "Ellipses" at bounding box center [1447, 669] width 19 height 19
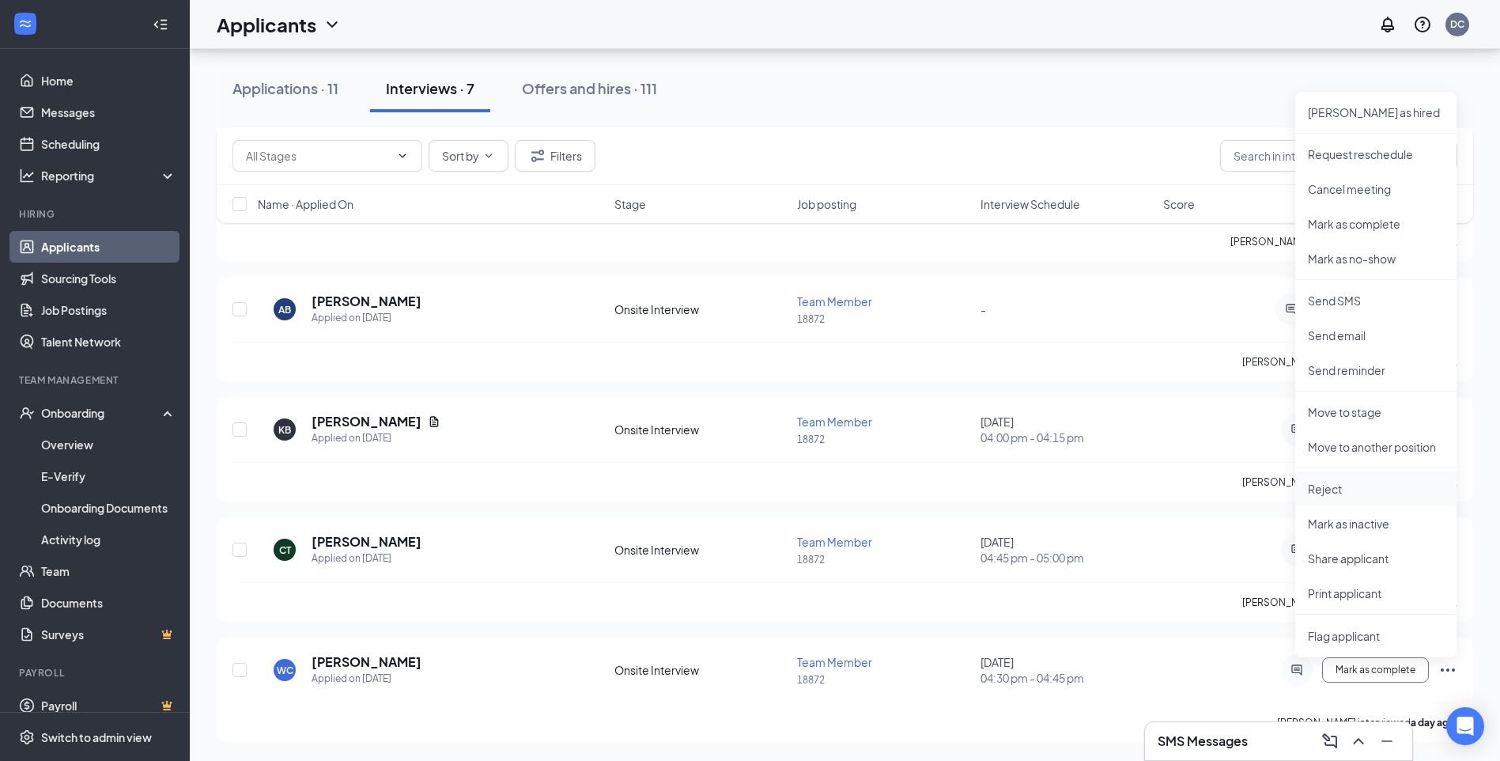
click at [1402, 482] on p "Reject" at bounding box center [1376, 489] width 136 height 16
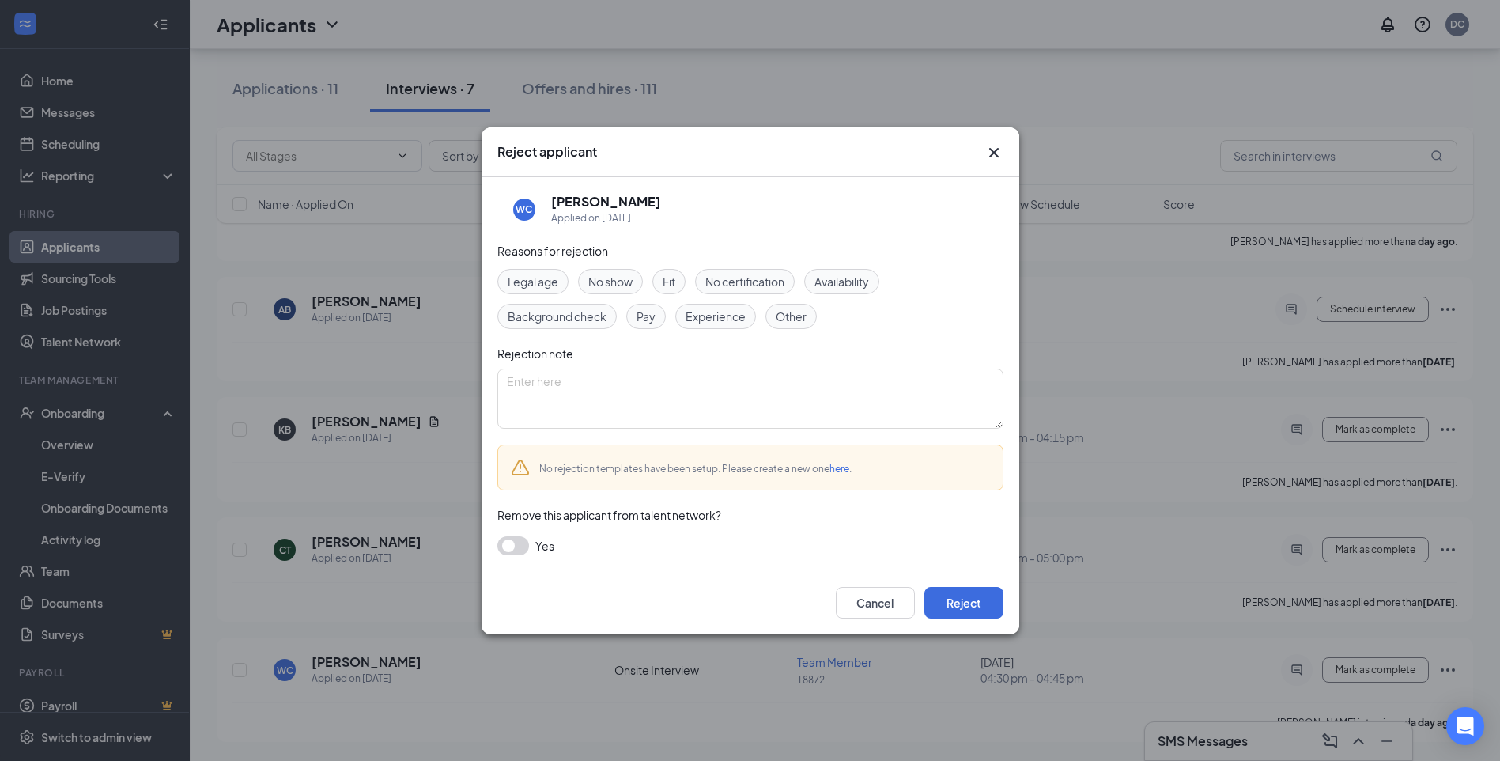
click at [623, 280] on span "No show" at bounding box center [610, 281] width 44 height 17
click at [952, 598] on button "Reject" at bounding box center [963, 603] width 79 height 32
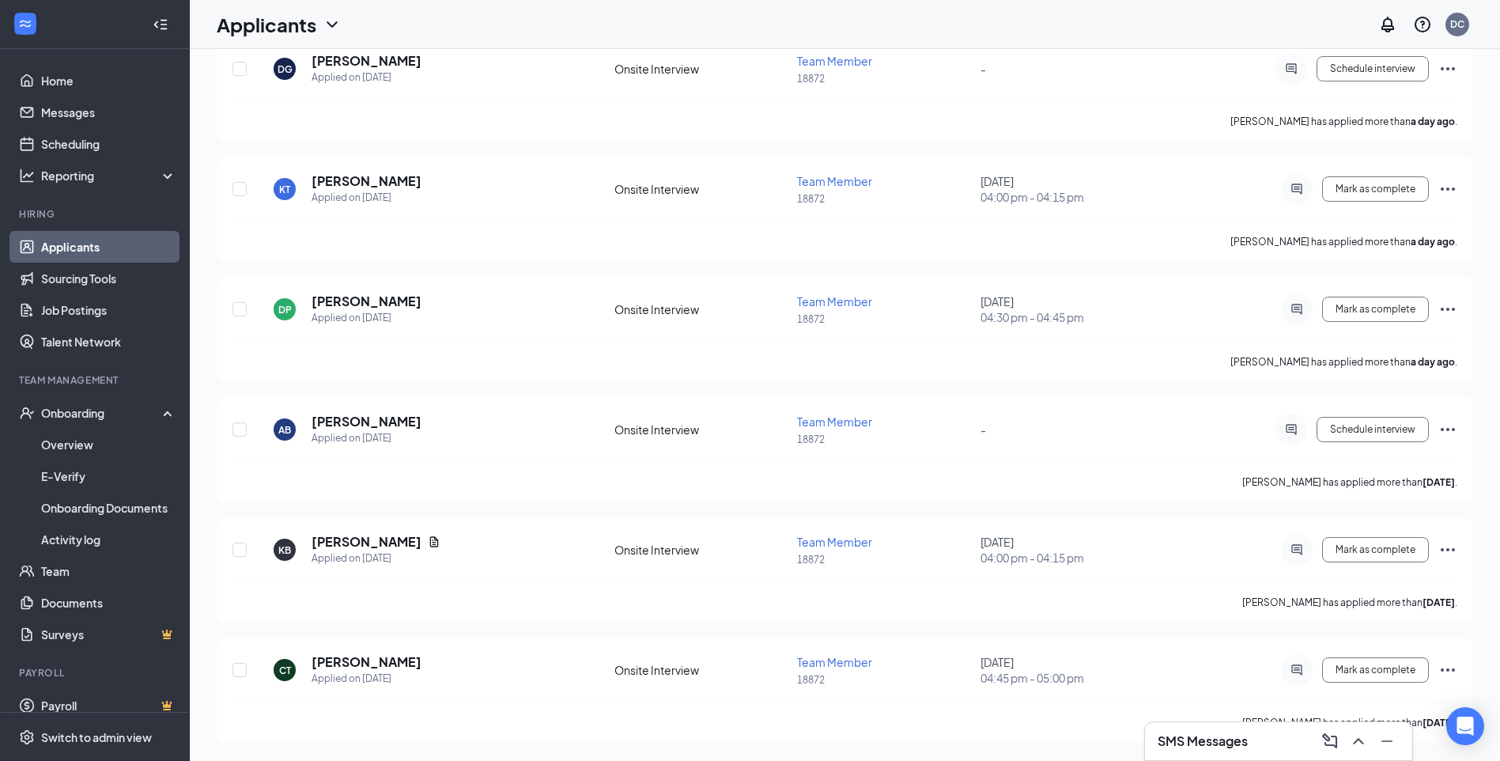
scroll to position [0, 0]
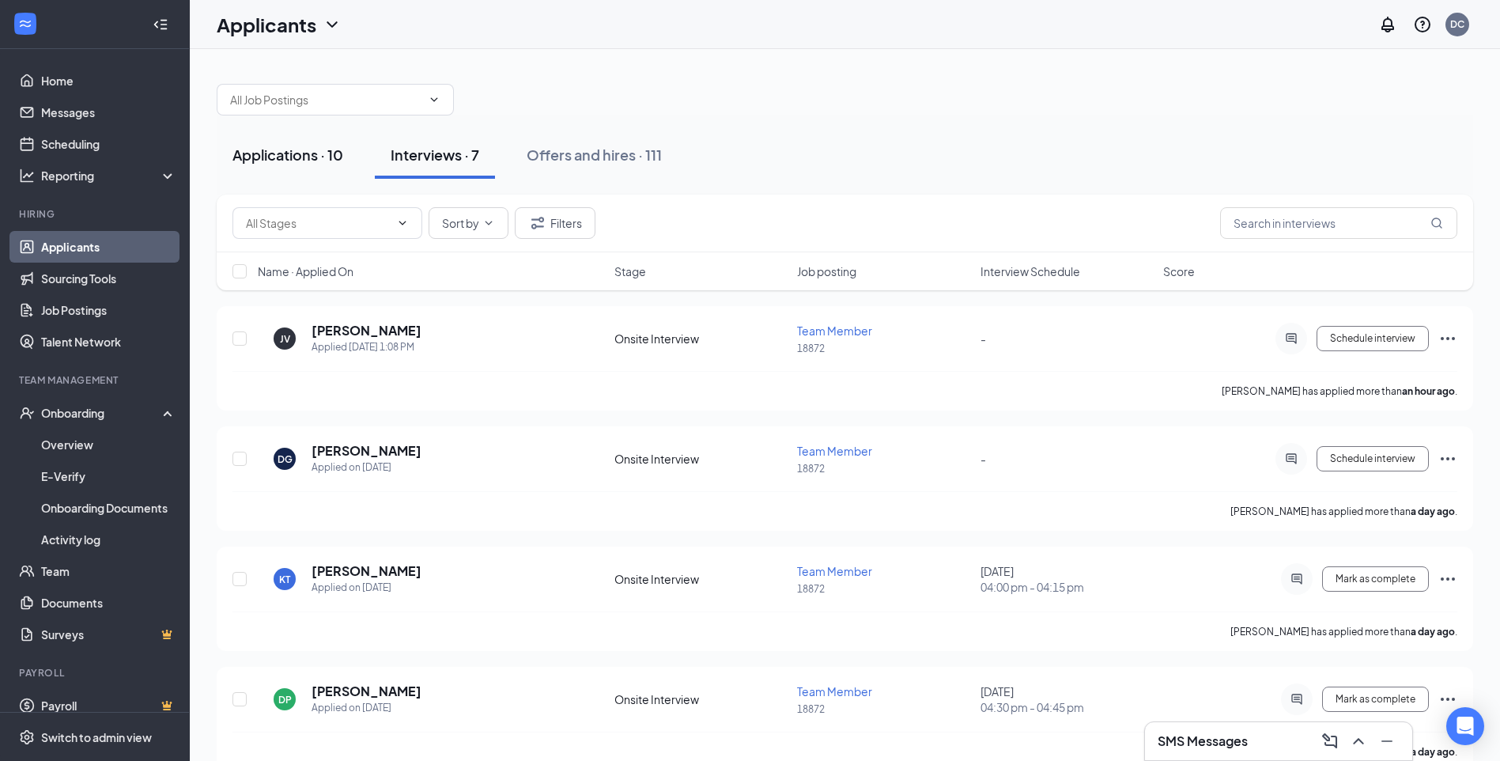
click at [289, 155] on div "Applications · 10" at bounding box center [287, 155] width 111 height 20
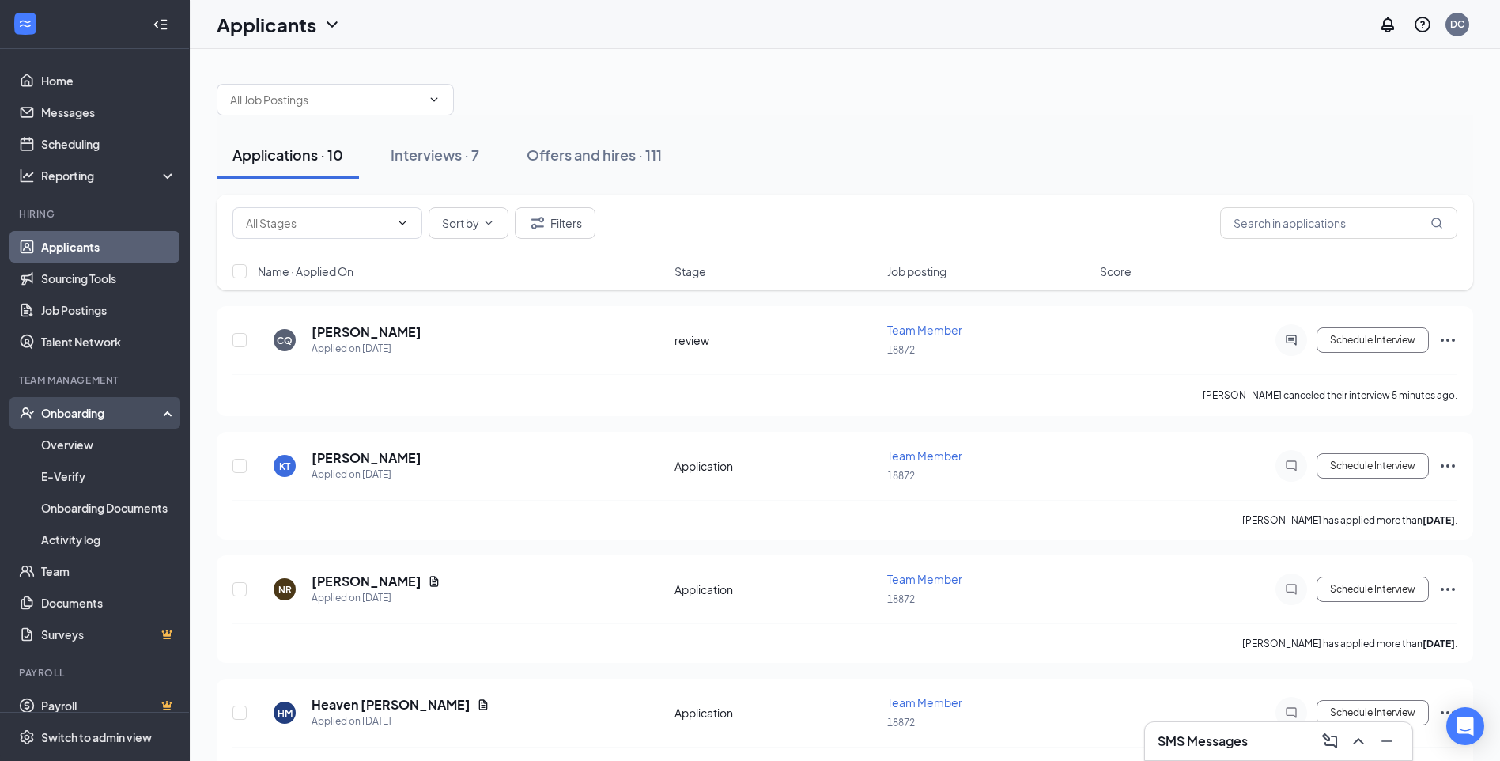
click at [95, 409] on div "Onboarding" at bounding box center [102, 413] width 122 height 16
click at [95, 442] on link "Overview" at bounding box center [108, 444] width 135 height 32
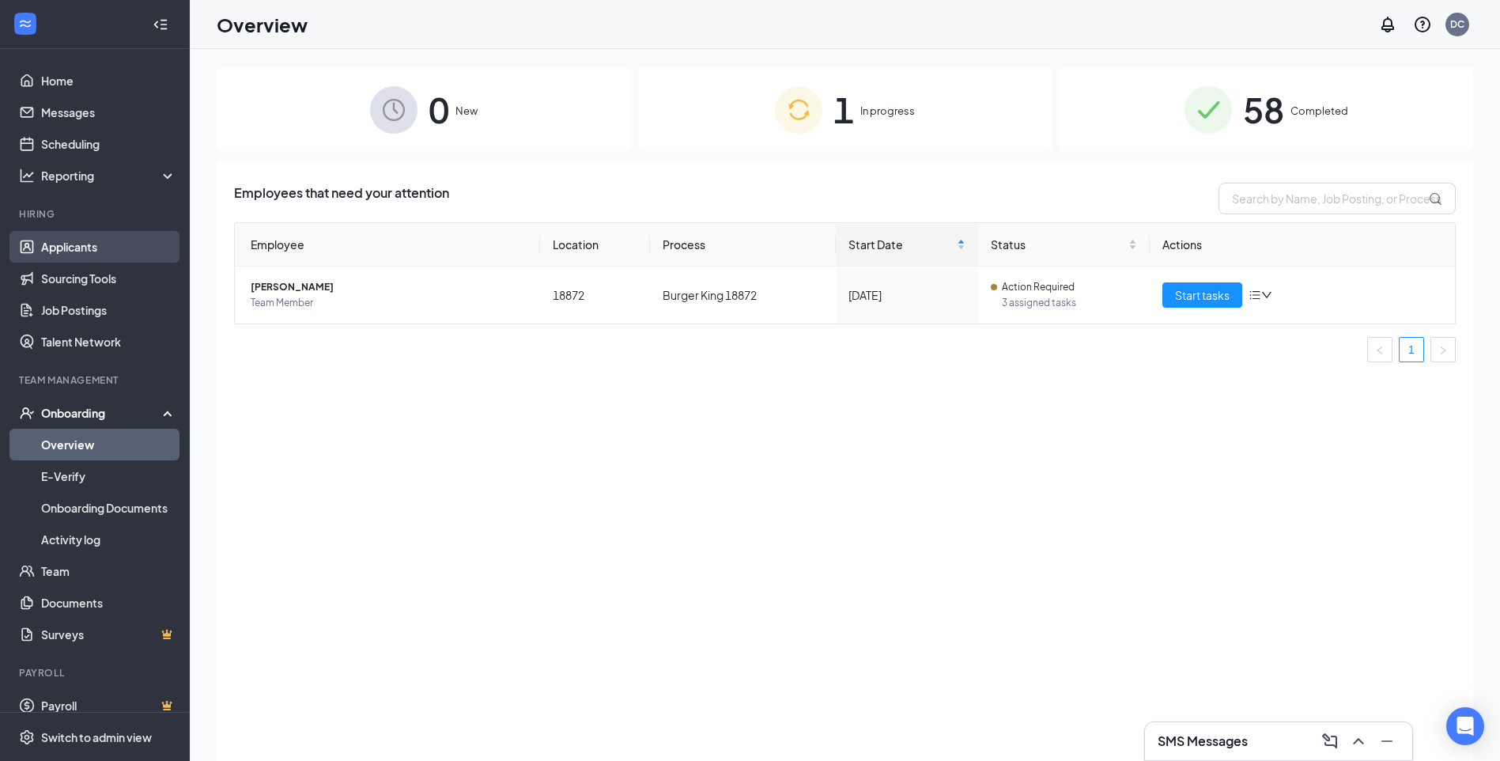
click at [61, 245] on link "Applicants" at bounding box center [108, 247] width 135 height 32
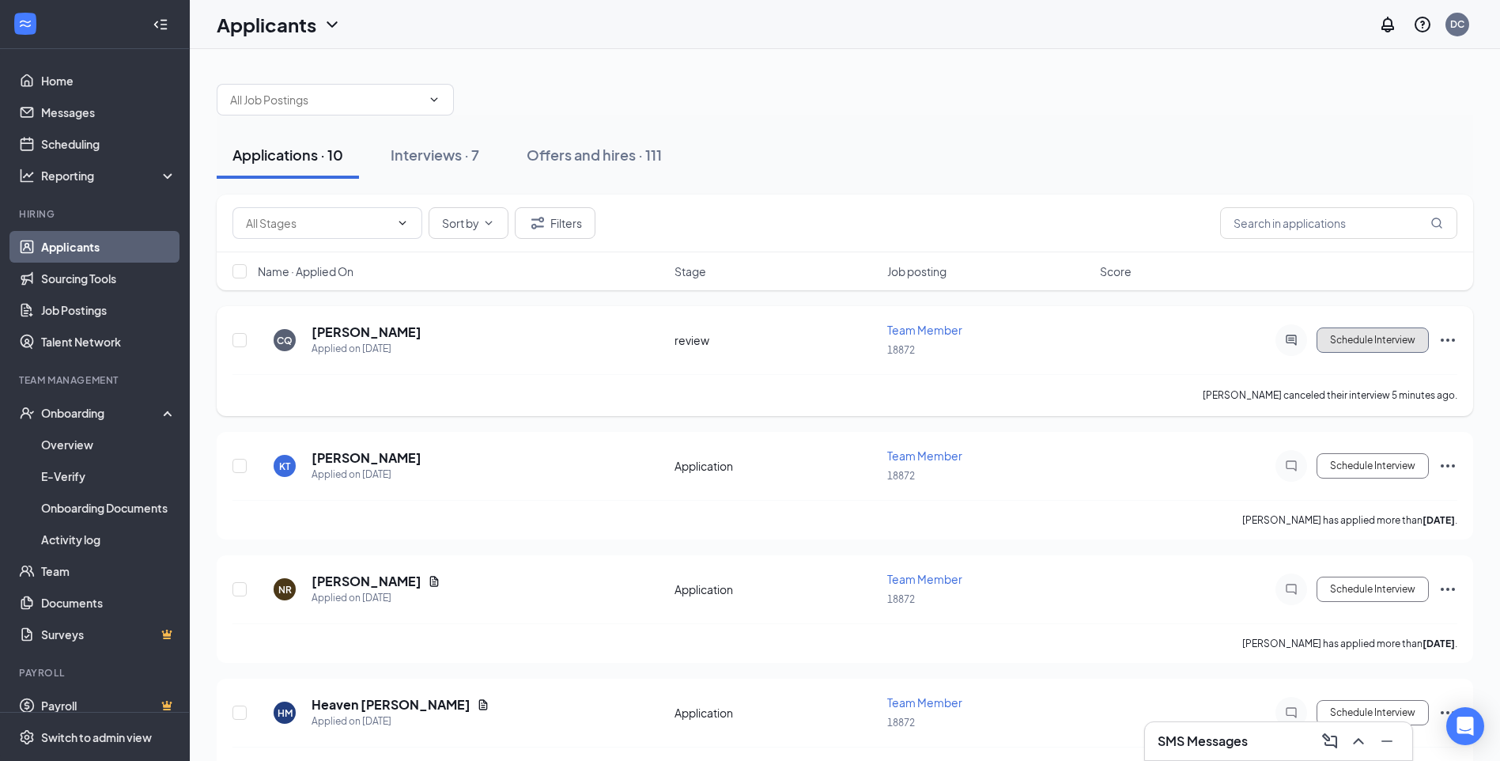
click at [1366, 342] on button "Schedule Interview" at bounding box center [1372, 339] width 112 height 25
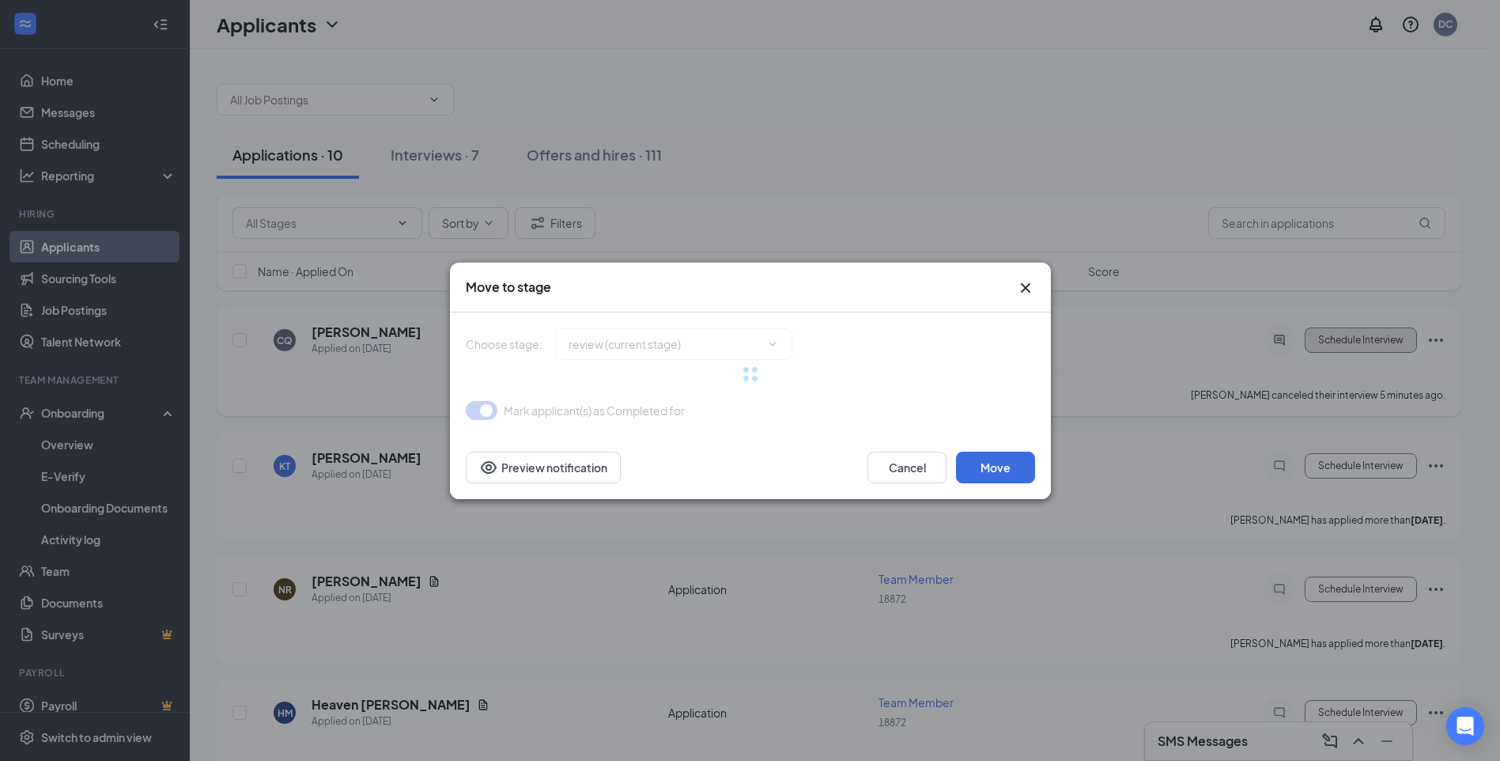
type input "Onsite Interview (next stage)"
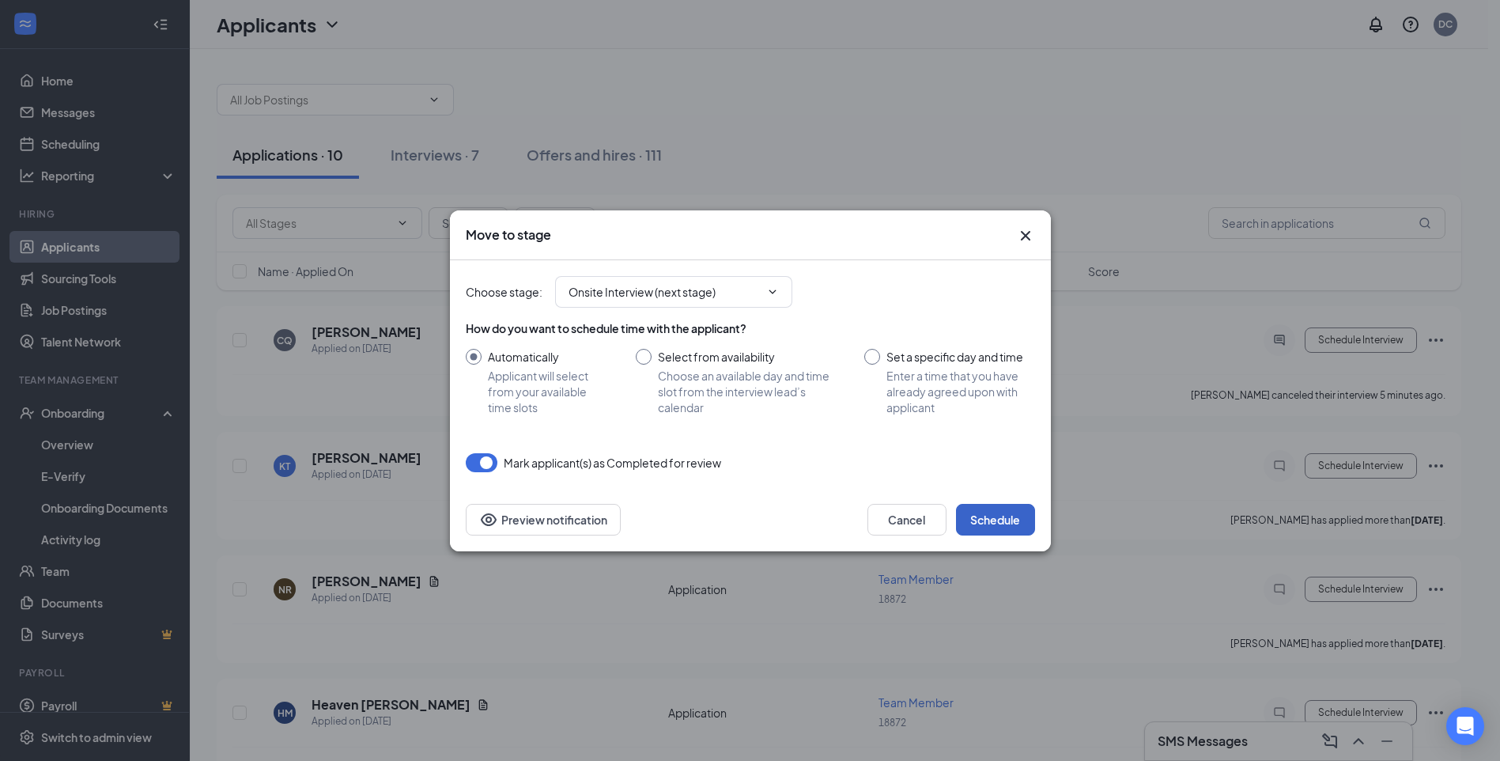
click at [1013, 527] on button "Schedule" at bounding box center [995, 520] width 79 height 32
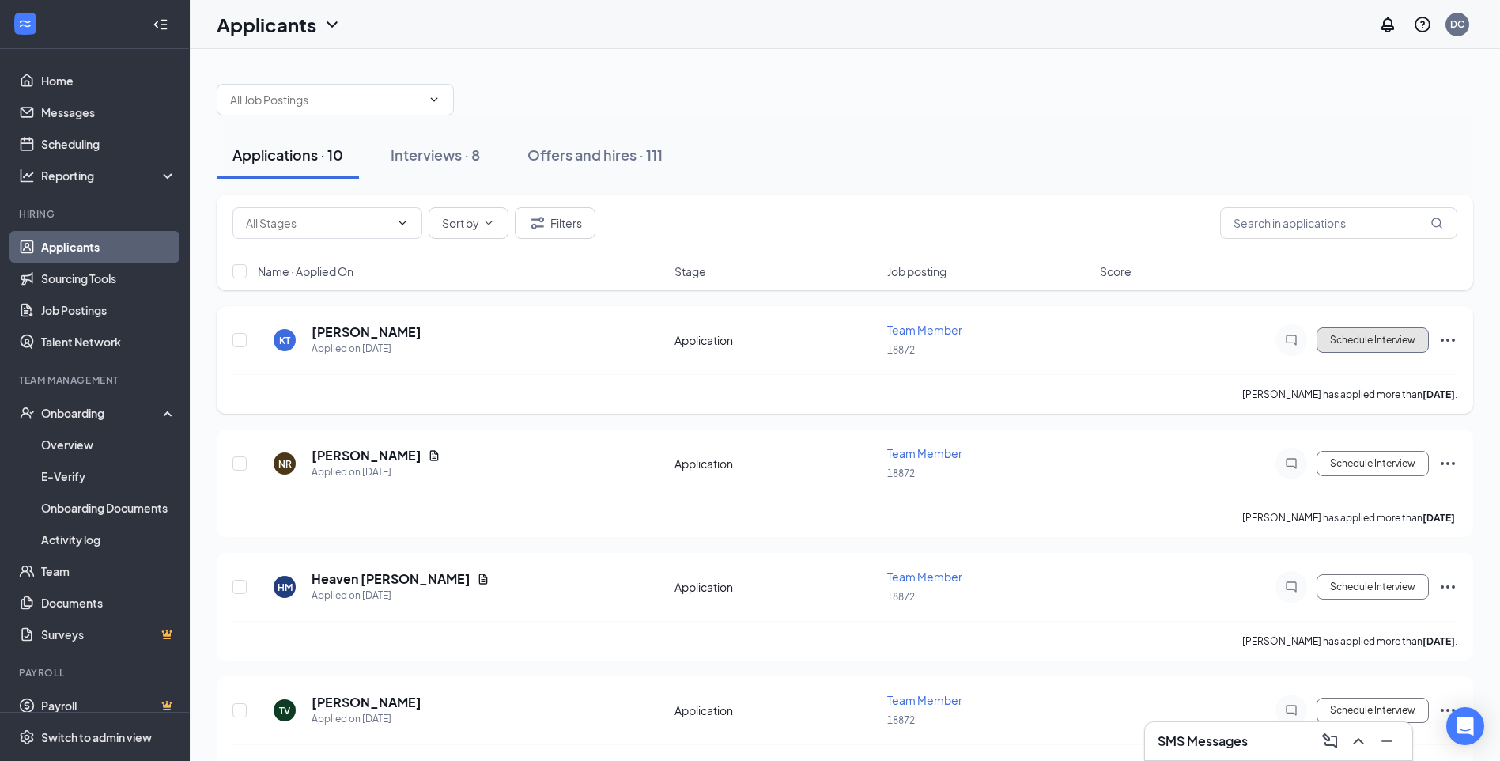
click at [1381, 336] on button "Schedule Interview" at bounding box center [1372, 339] width 112 height 25
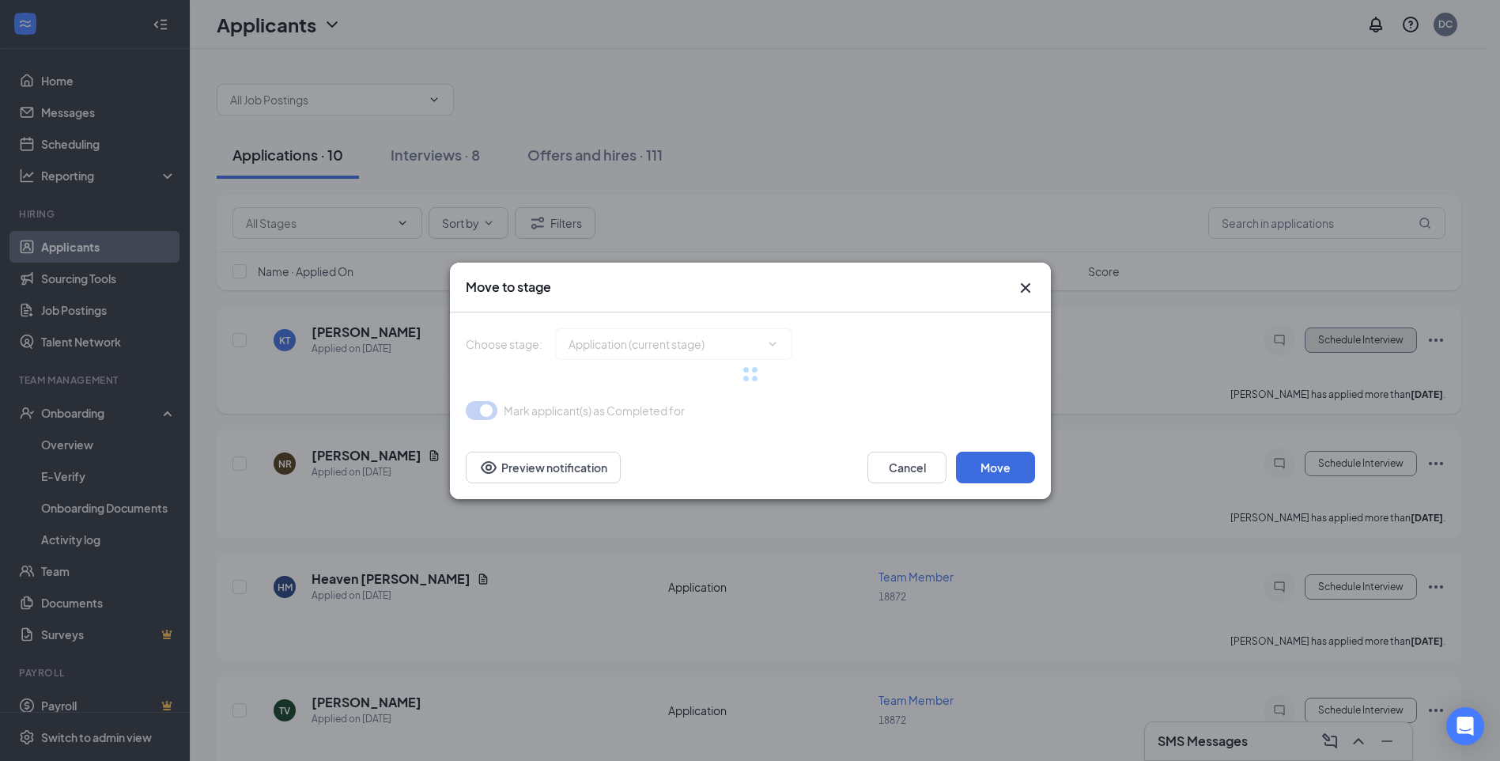
type input "review (next stage)"
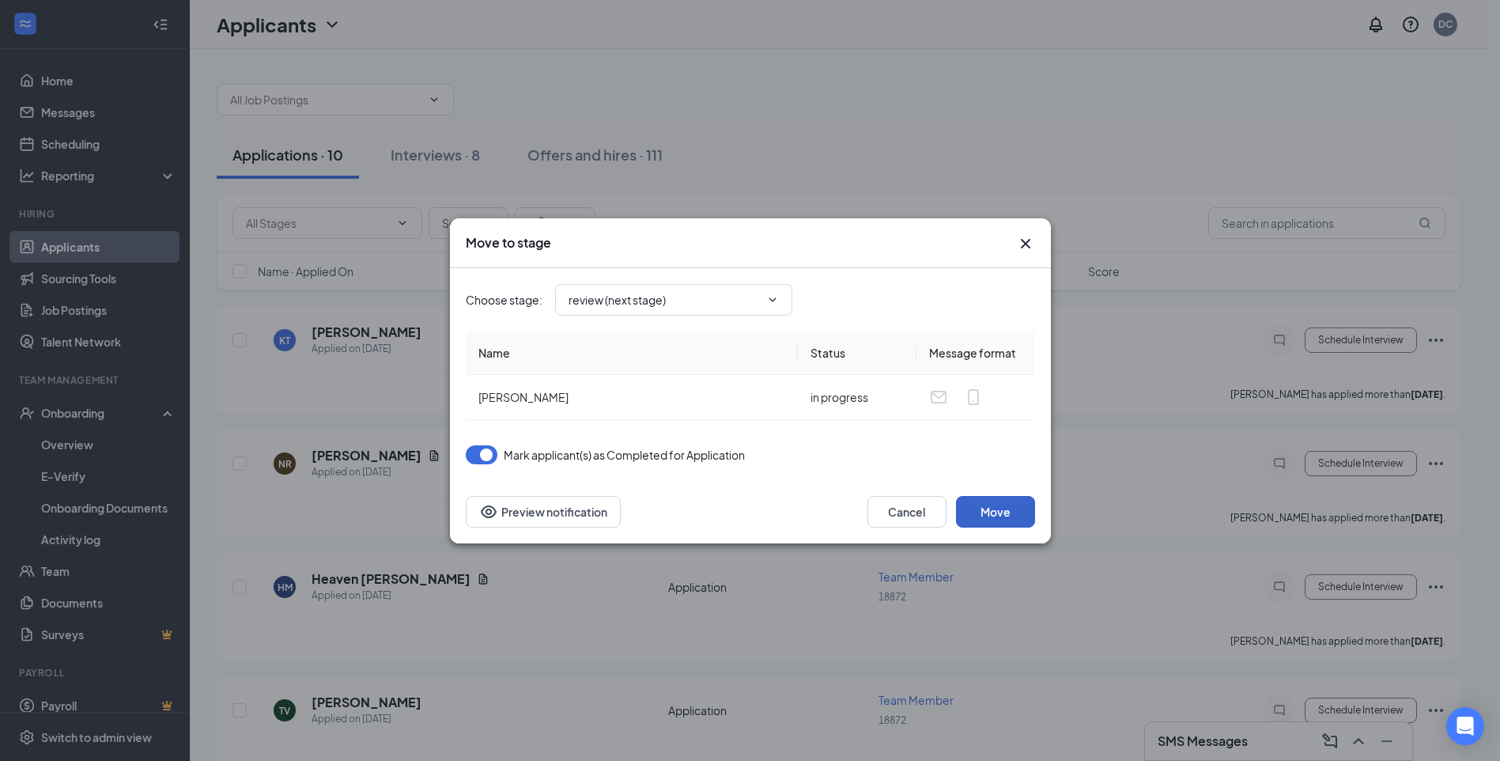
click at [1021, 516] on button "Move" at bounding box center [995, 512] width 79 height 32
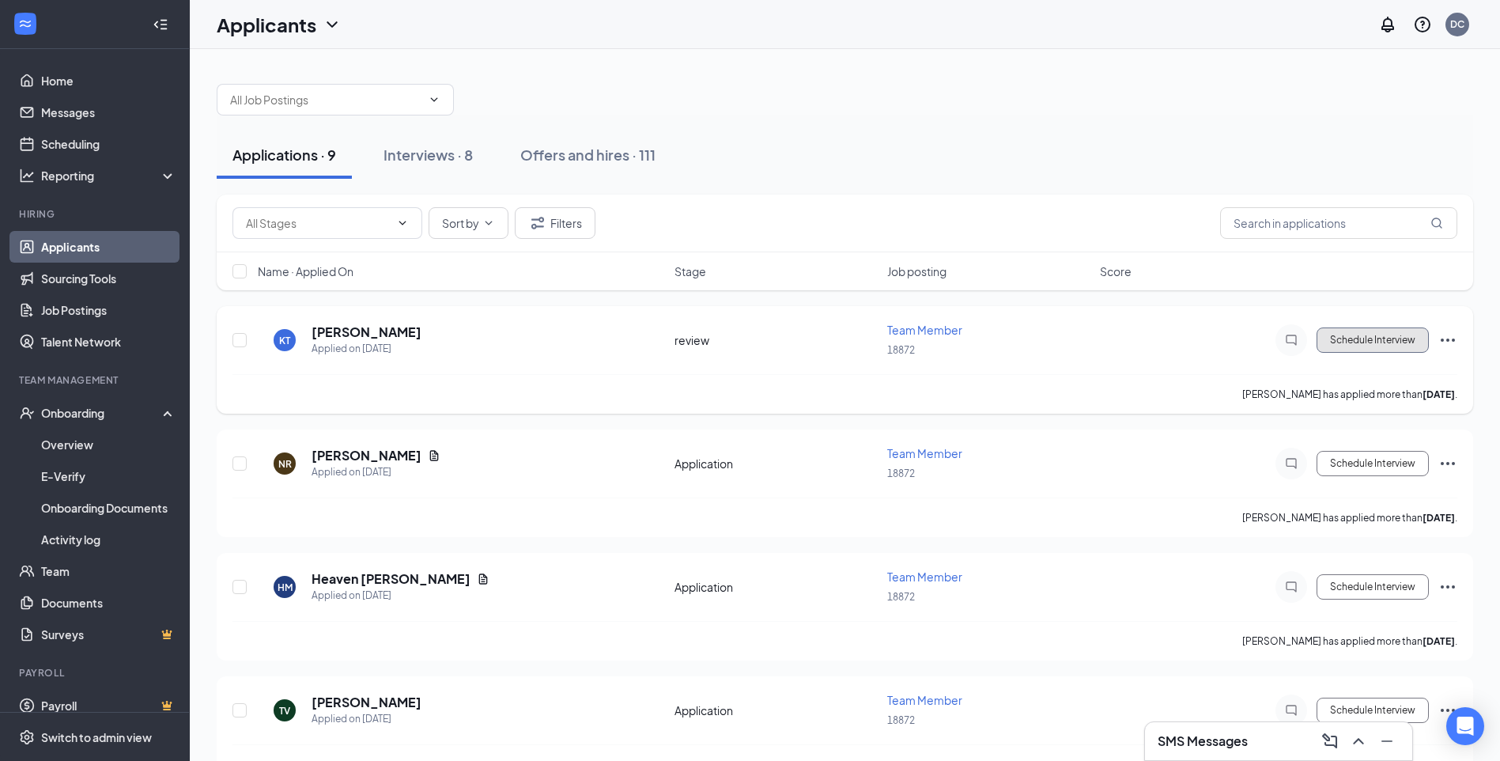
click at [1388, 346] on button "Schedule Interview" at bounding box center [1372, 339] width 112 height 25
type input "Onsite Interview (next stage)"
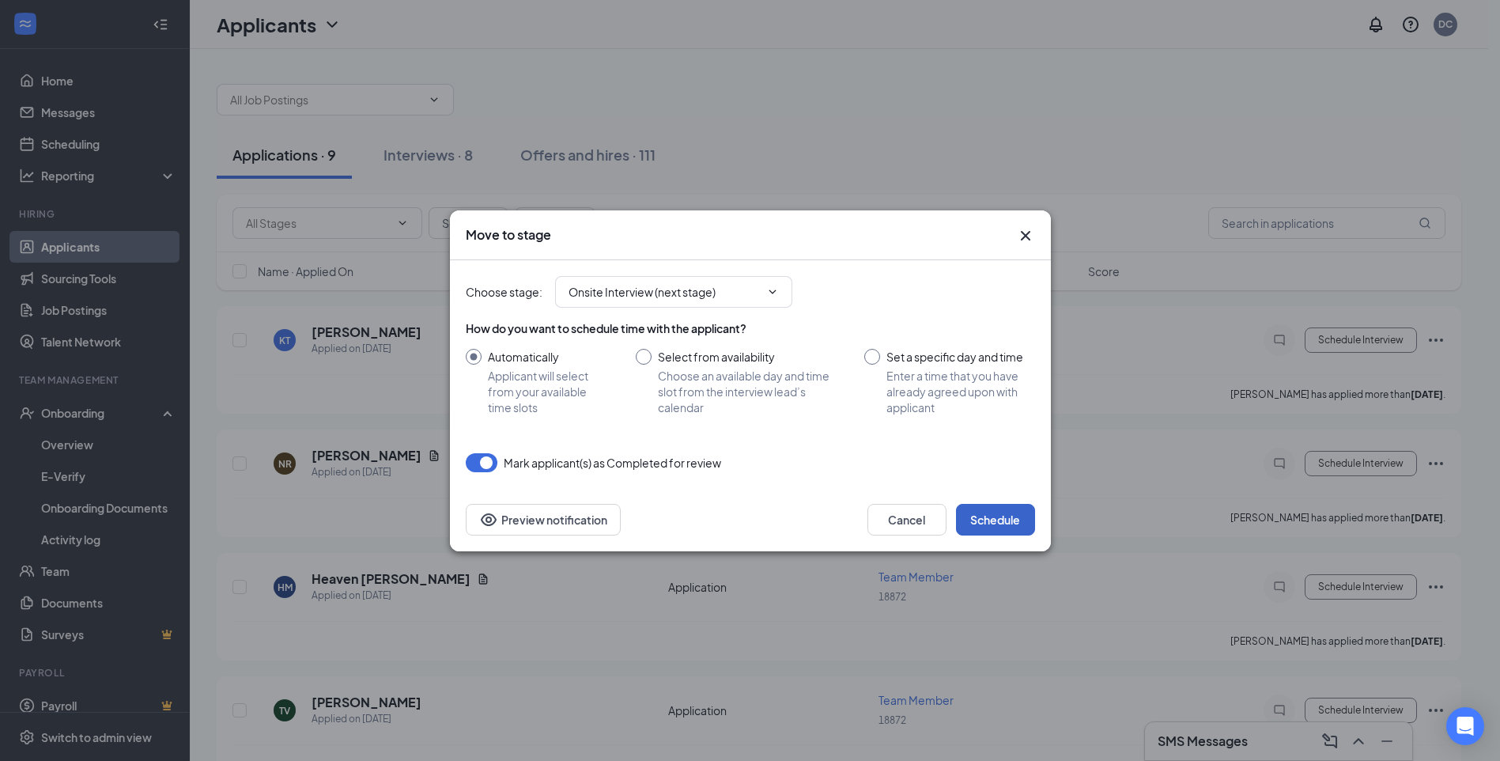
click at [1004, 515] on button "Schedule" at bounding box center [995, 520] width 79 height 32
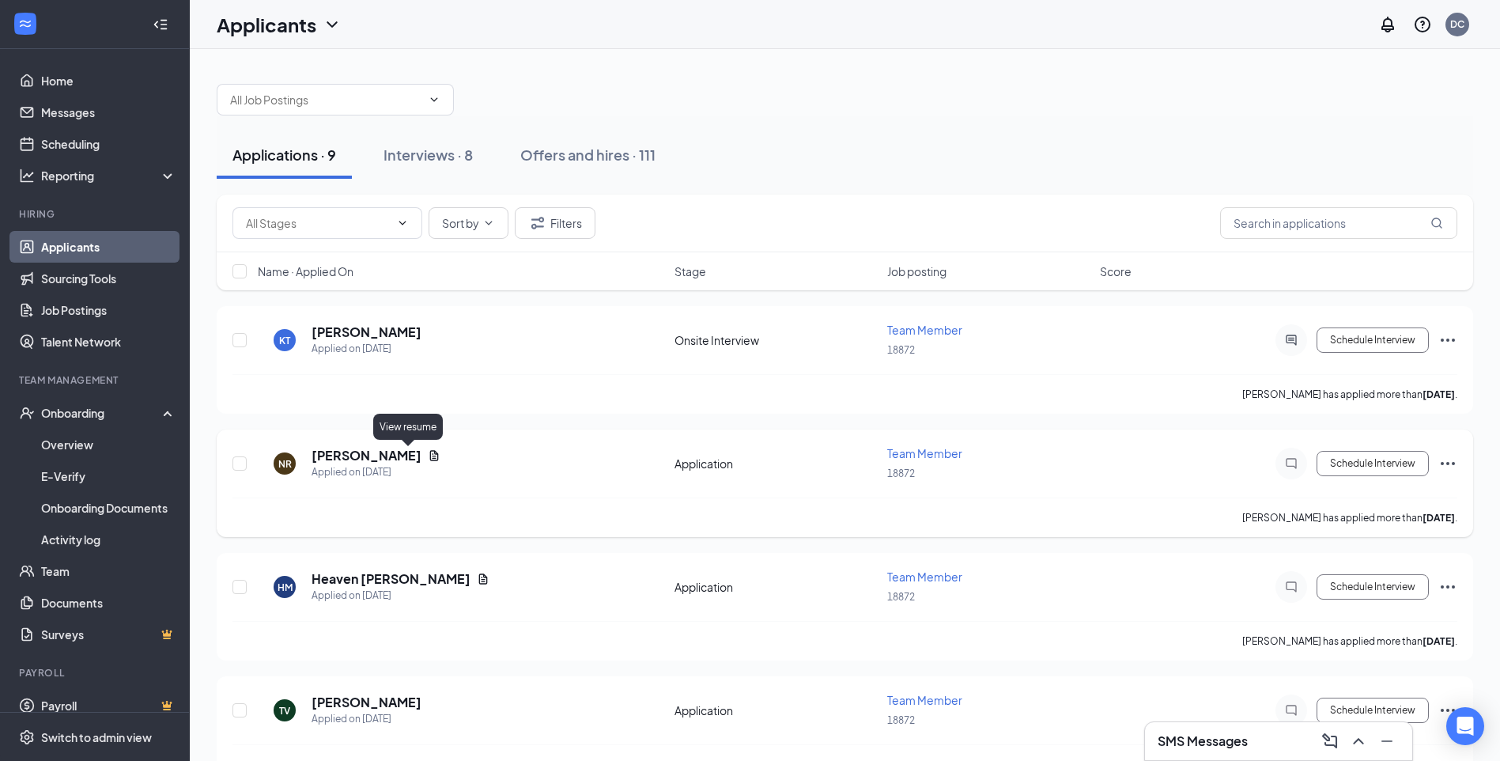
click at [428, 457] on icon "Document" at bounding box center [434, 455] width 13 height 13
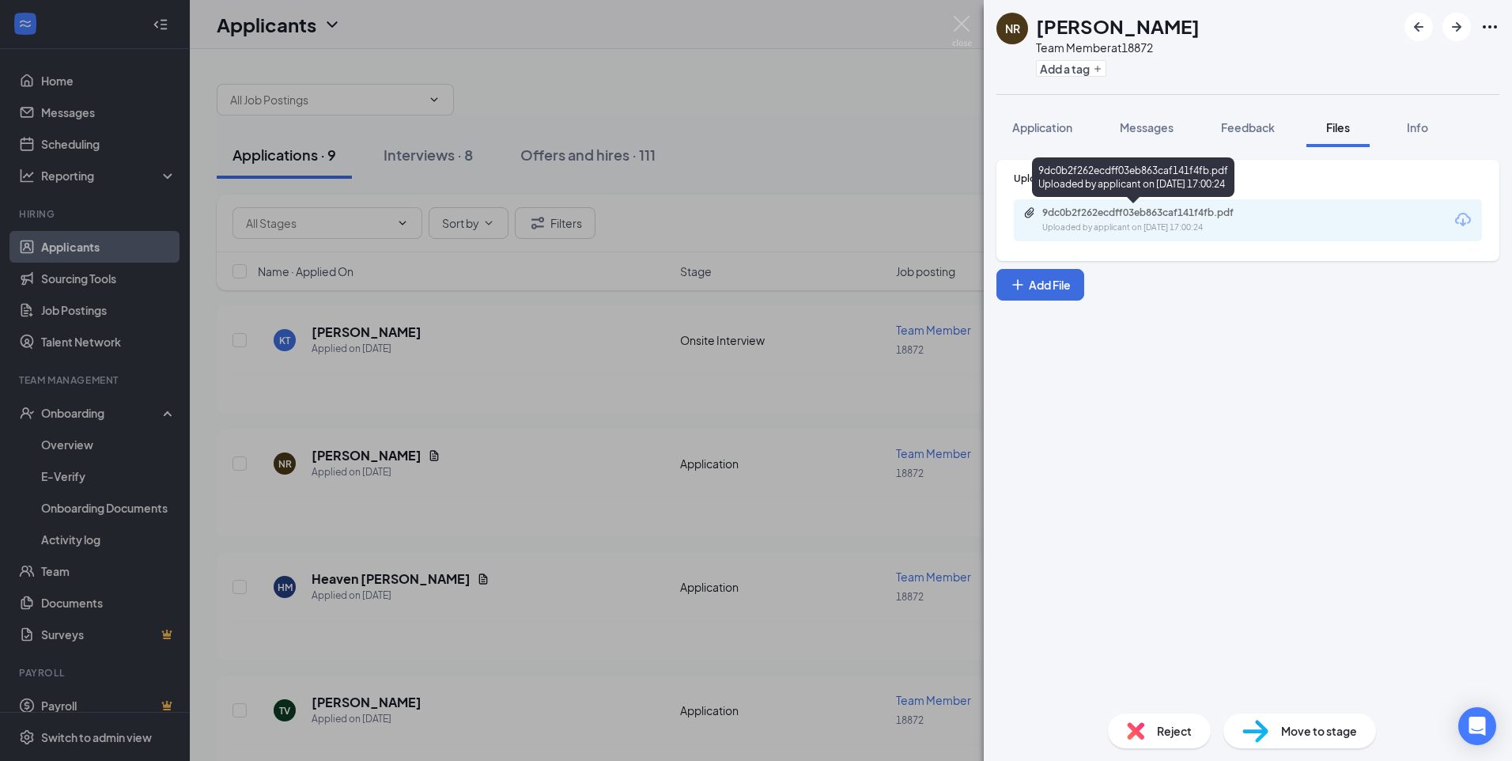
click at [1049, 208] on div "9dc0b2f262ecdff03eb863caf141f4fb.pdf" at bounding box center [1152, 212] width 221 height 13
click at [612, 386] on div "NR [PERSON_NAME] Team Member at 18872 Add a tag Application Messages Feedback F…" at bounding box center [756, 380] width 1512 height 761
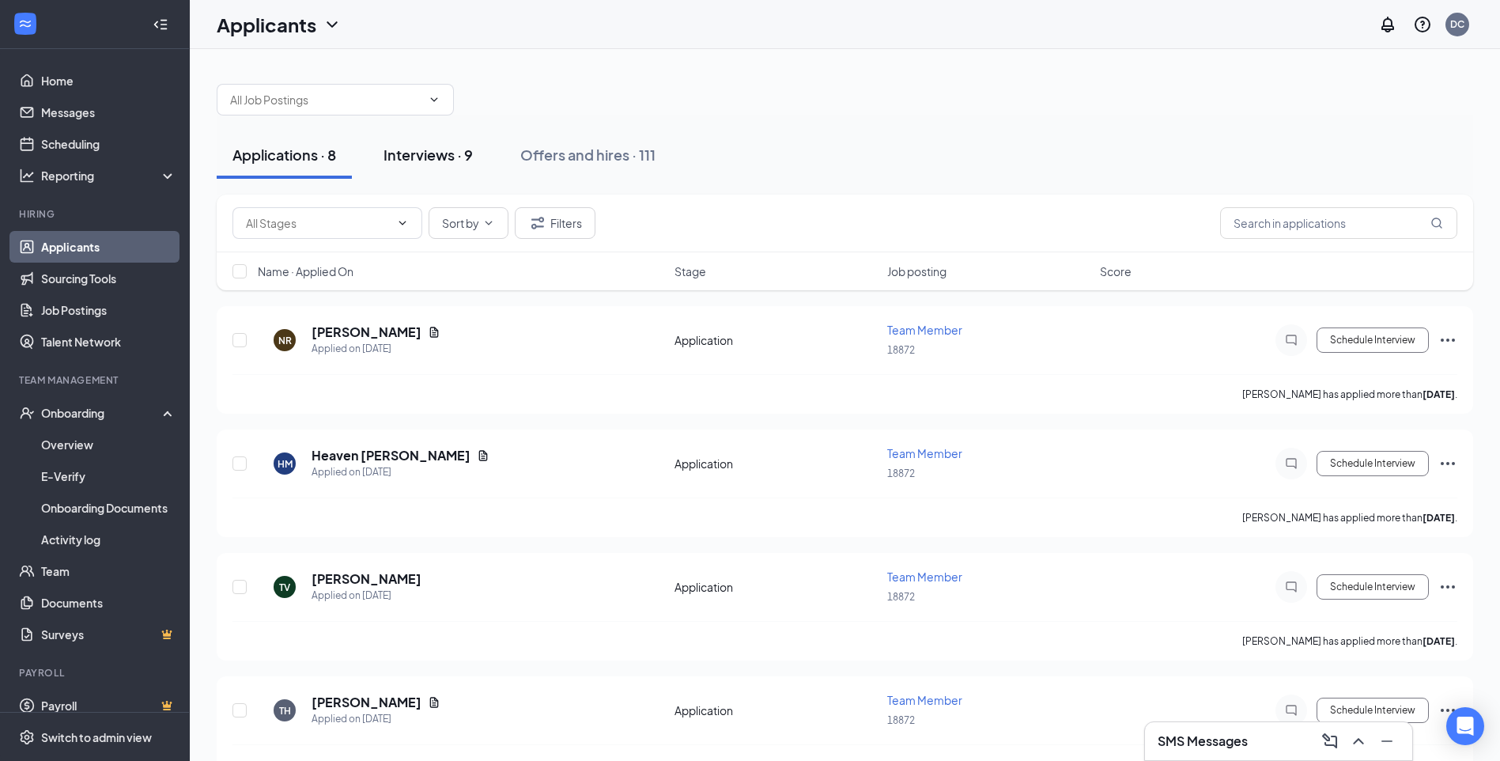
click at [410, 159] on div "Interviews · 9" at bounding box center [427, 155] width 89 height 20
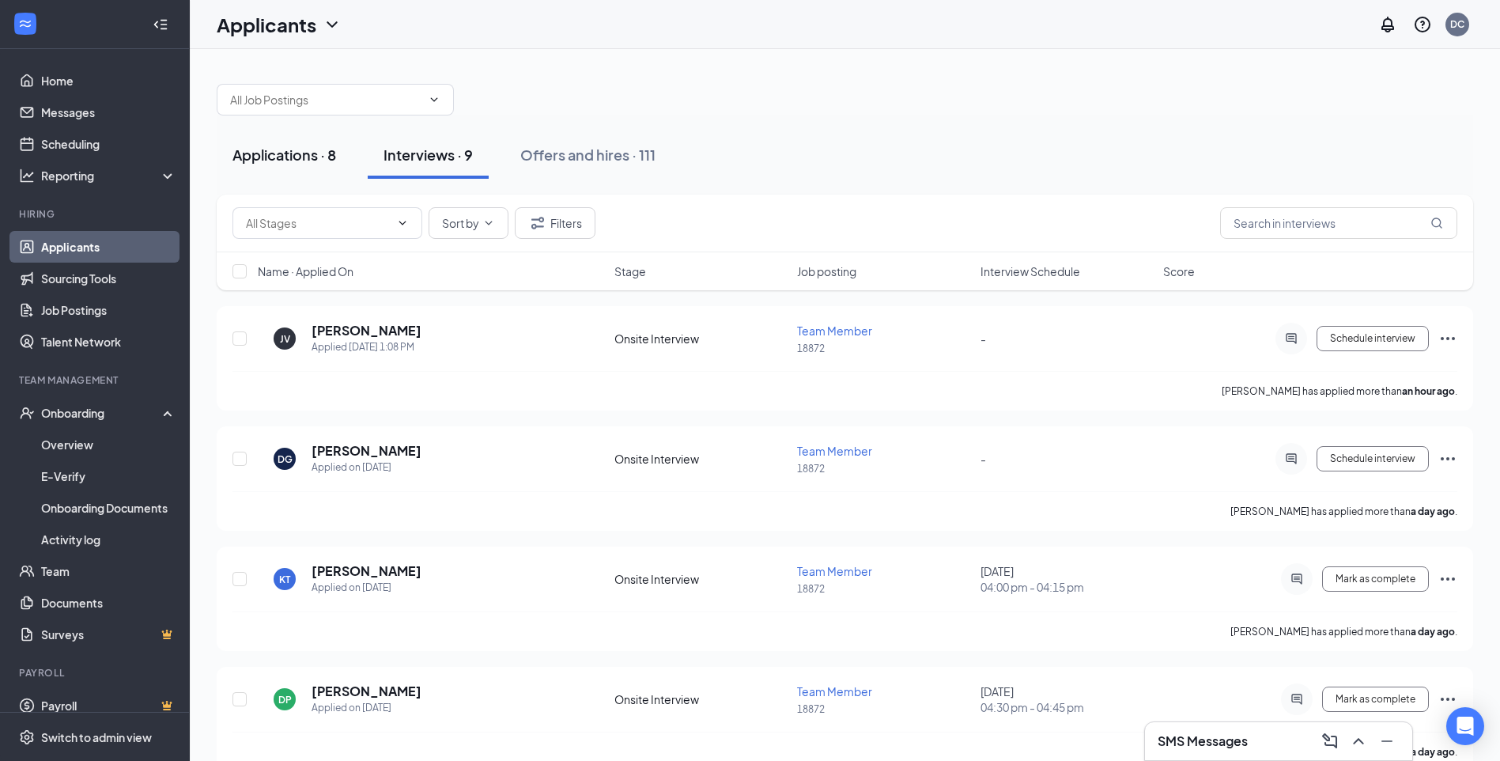
click at [315, 153] on div "Applications · 8" at bounding box center [284, 155] width 104 height 20
